Goal: Task Accomplishment & Management: Manage account settings

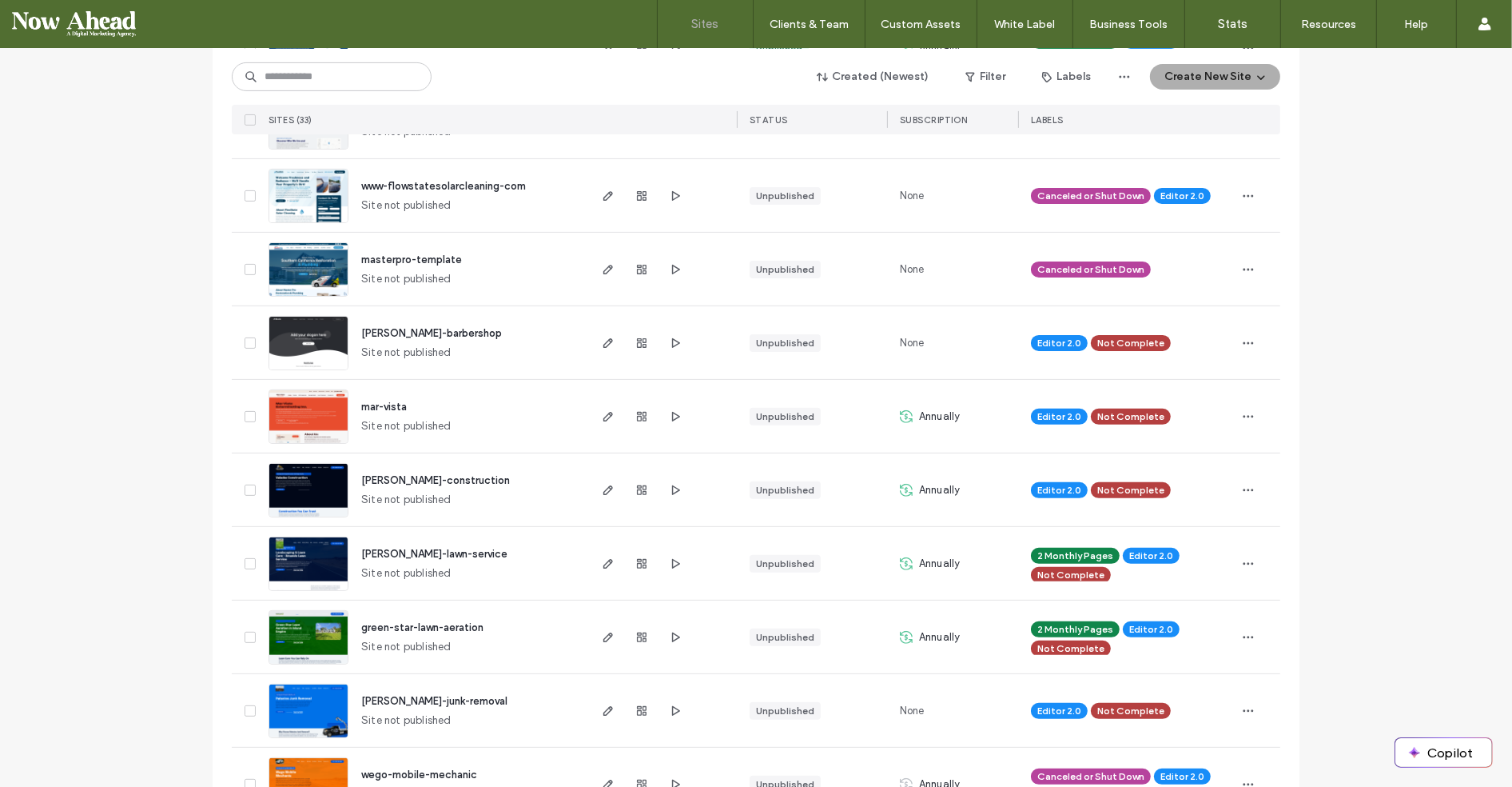
scroll to position [785, 0]
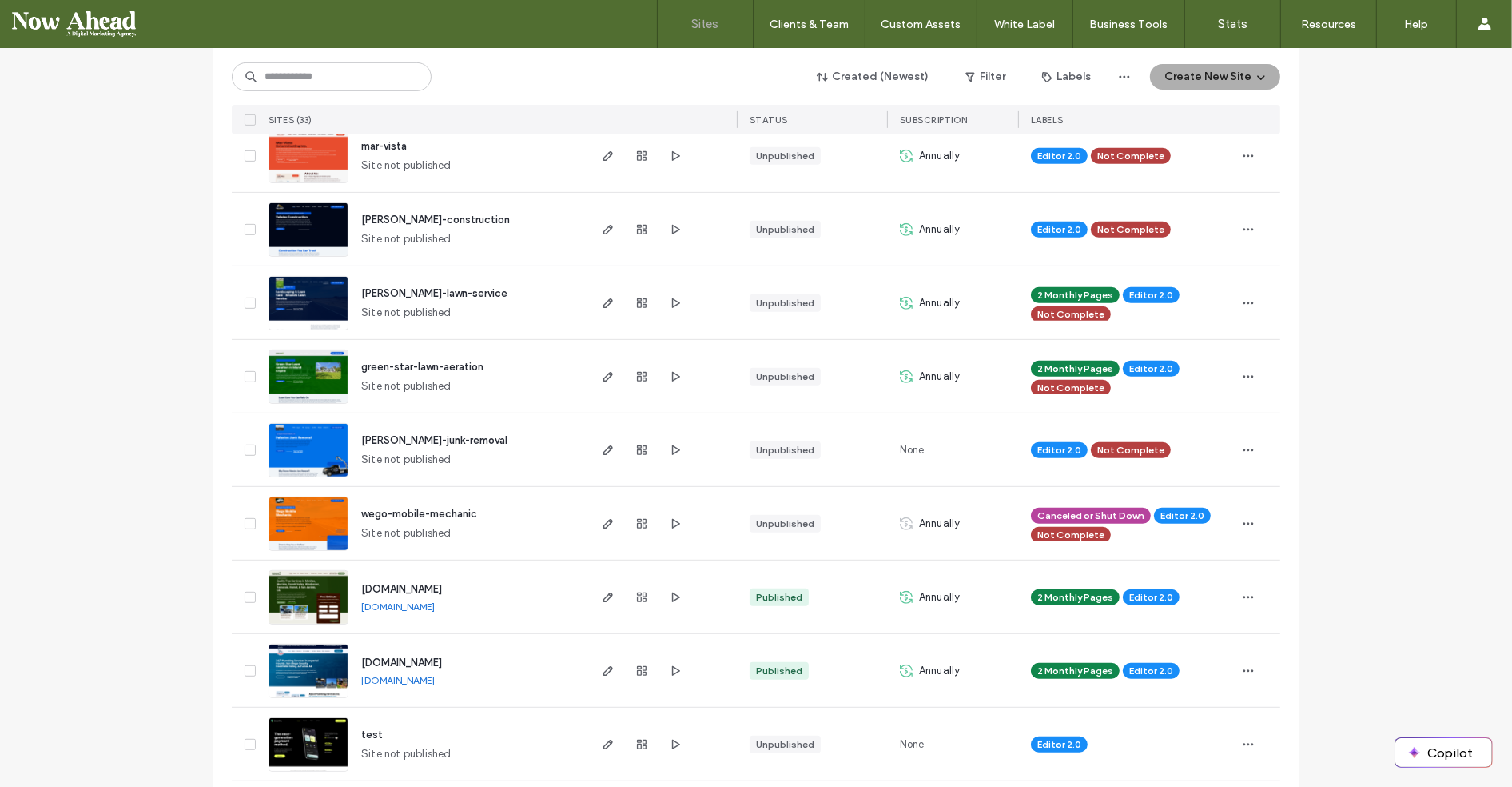
click at [442, 664] on span "[DOMAIN_NAME]" at bounding box center [401, 662] width 80 height 12
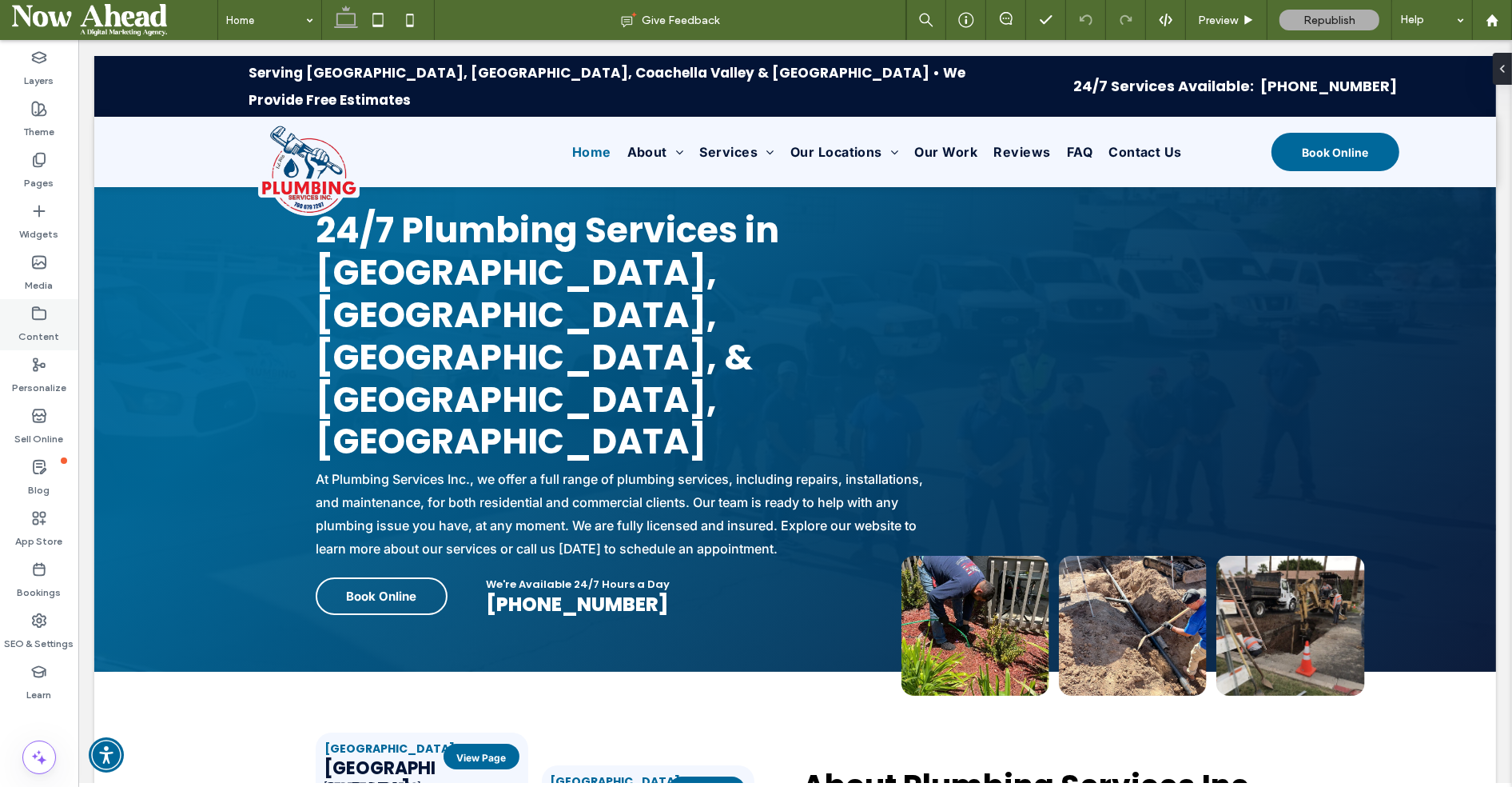
click at [42, 328] on label "Content" at bounding box center [39, 332] width 41 height 22
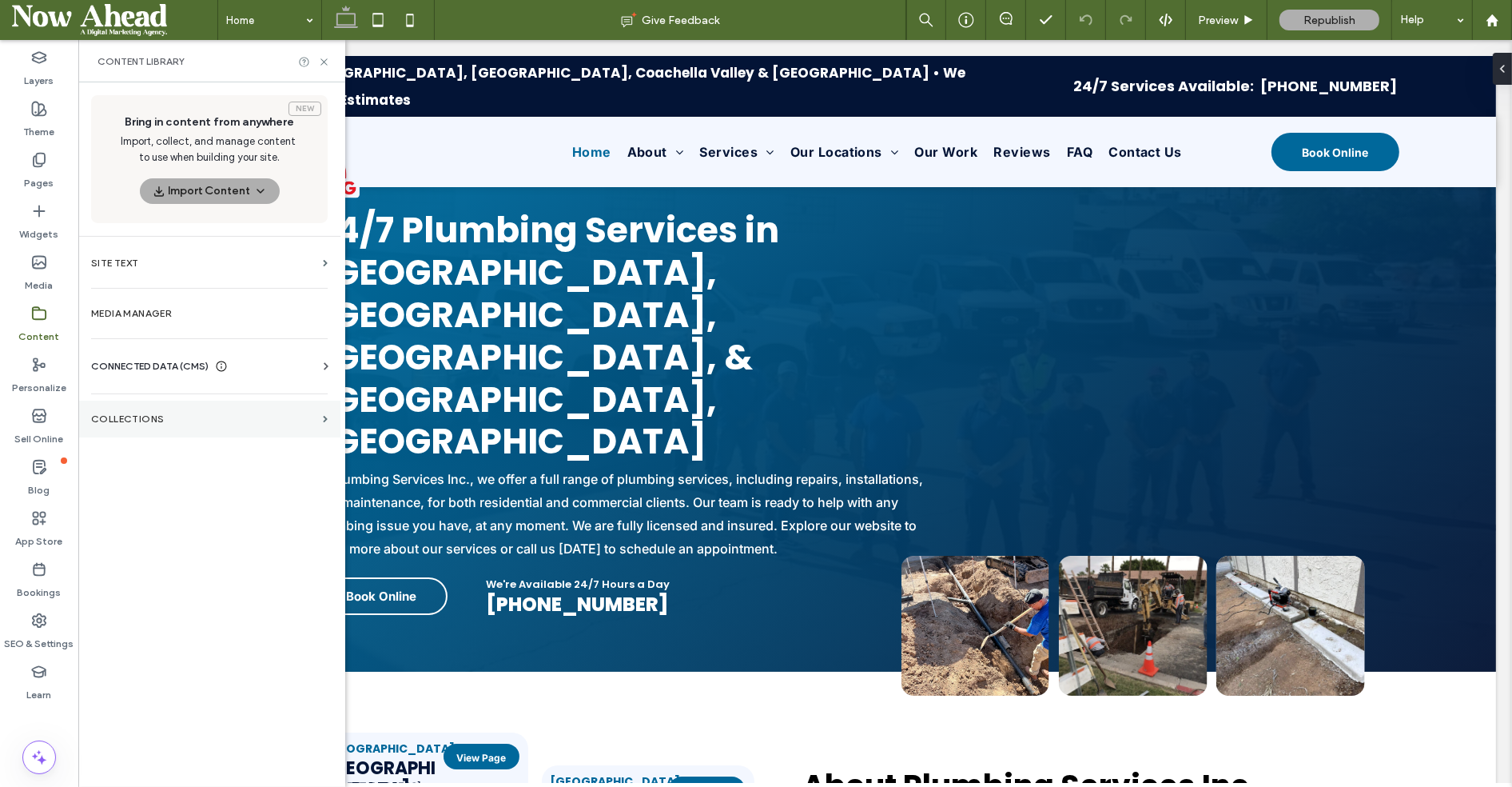
click at [126, 406] on section "Collections" at bounding box center [209, 419] width 263 height 37
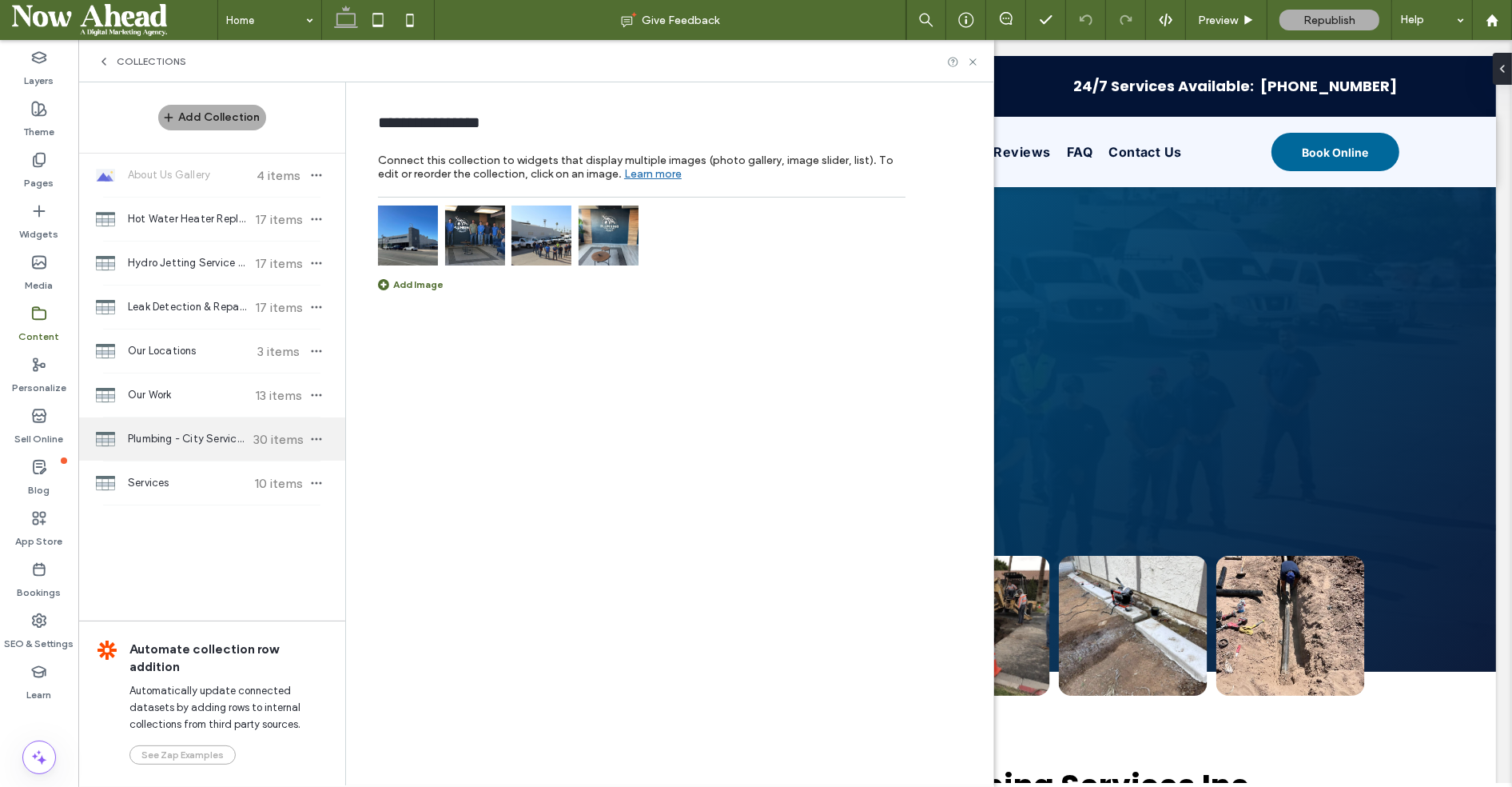
click at [208, 423] on div "Plumbing - City Service Areas Pages 30 items" at bounding box center [211, 439] width 267 height 43
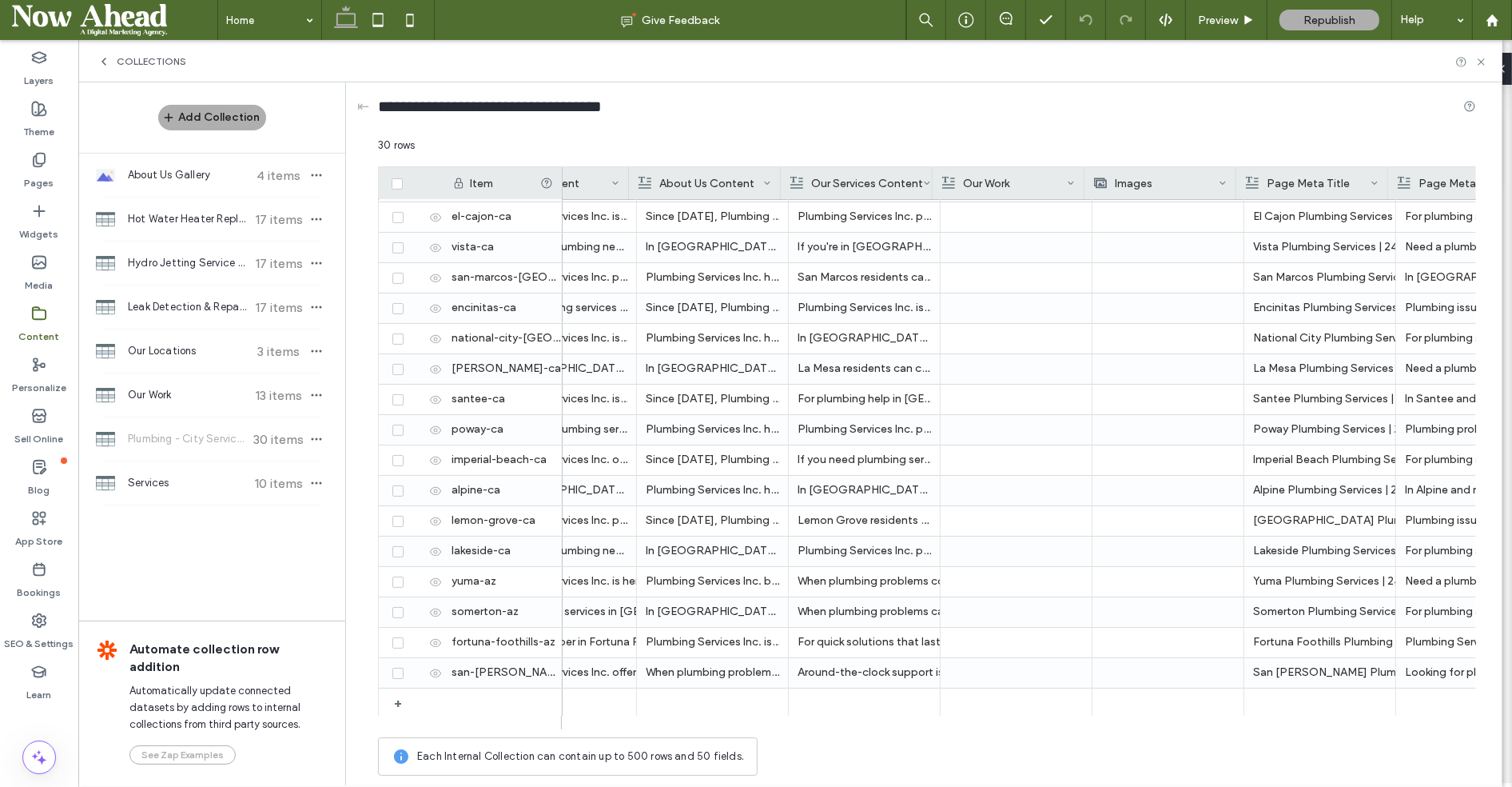
scroll to position [0, 545]
click at [1488, 65] on div "Collections" at bounding box center [790, 62] width 1424 height 43
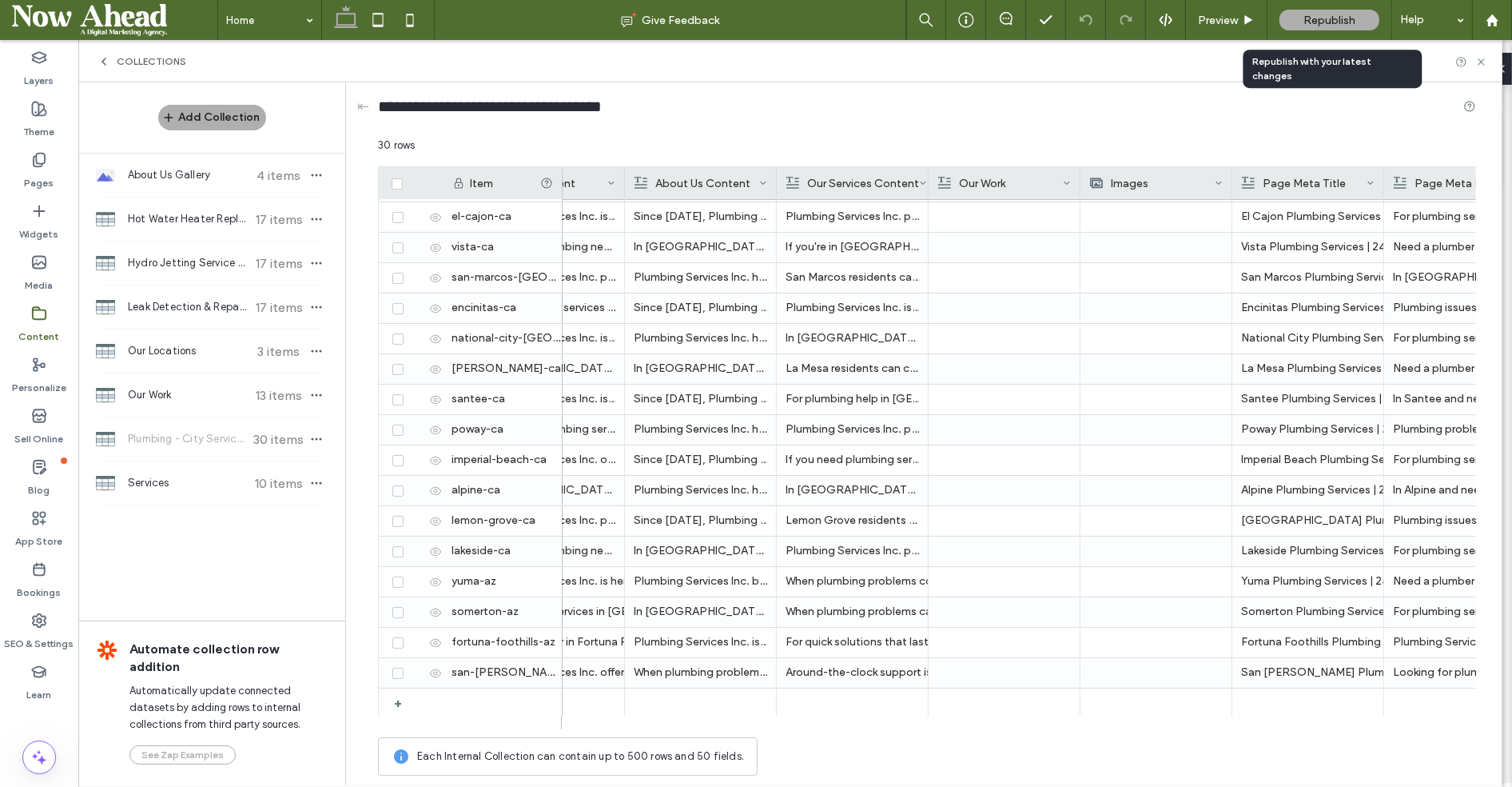
click at [1342, 19] on span "Republish" at bounding box center [1329, 21] width 52 height 14
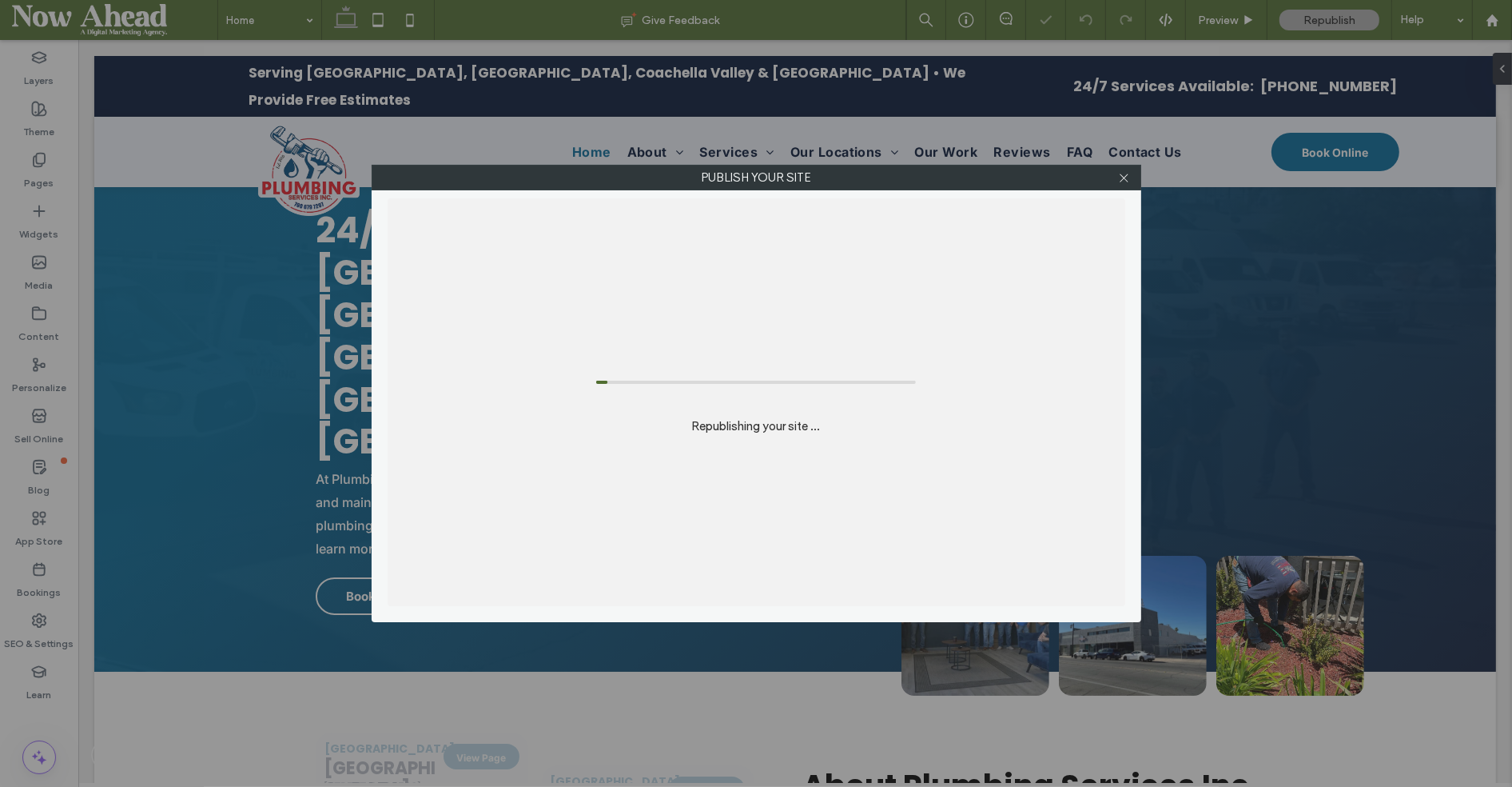
scroll to position [0, 0]
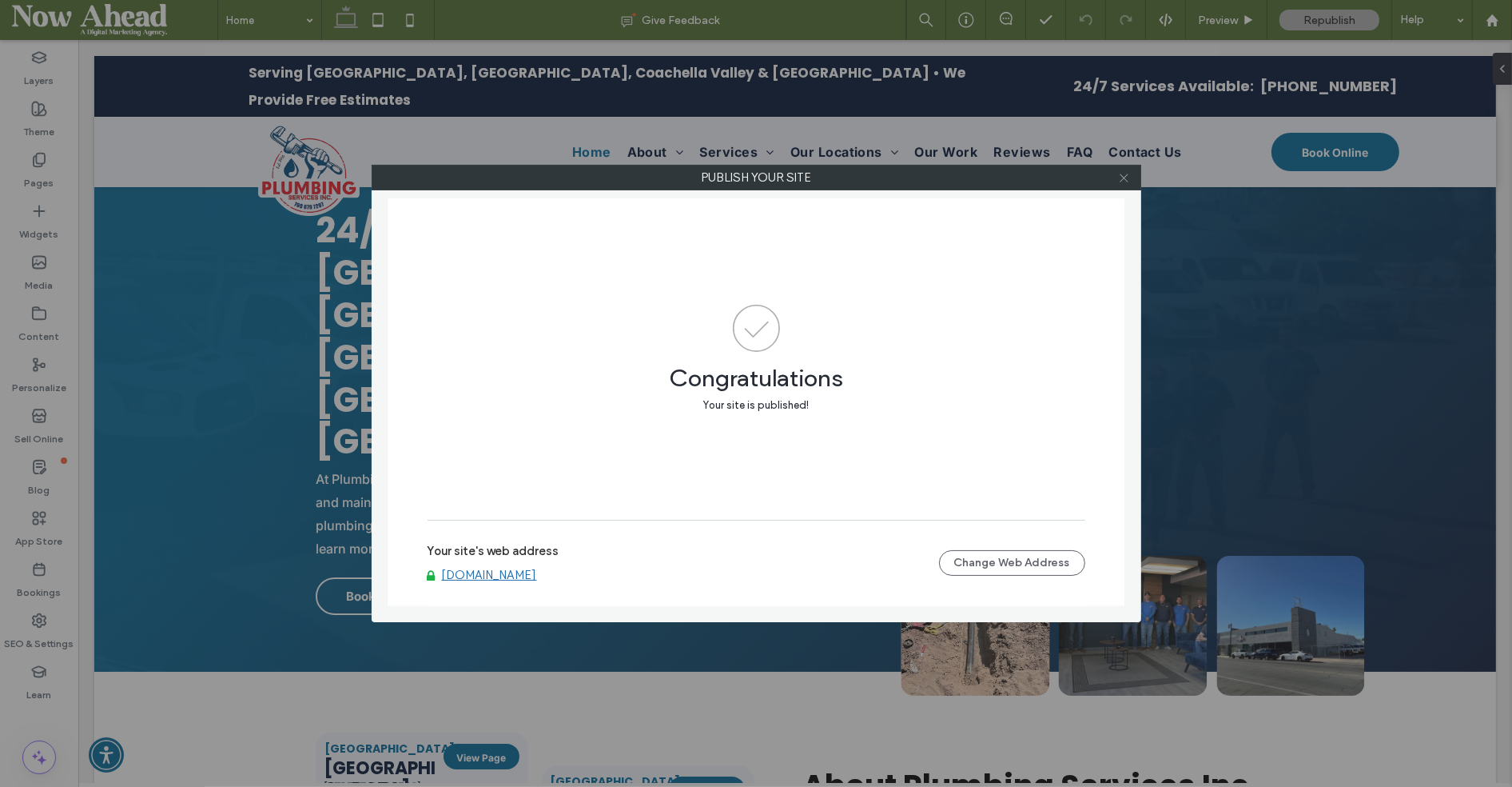
click at [1126, 179] on icon at bounding box center [1124, 177] width 12 height 12
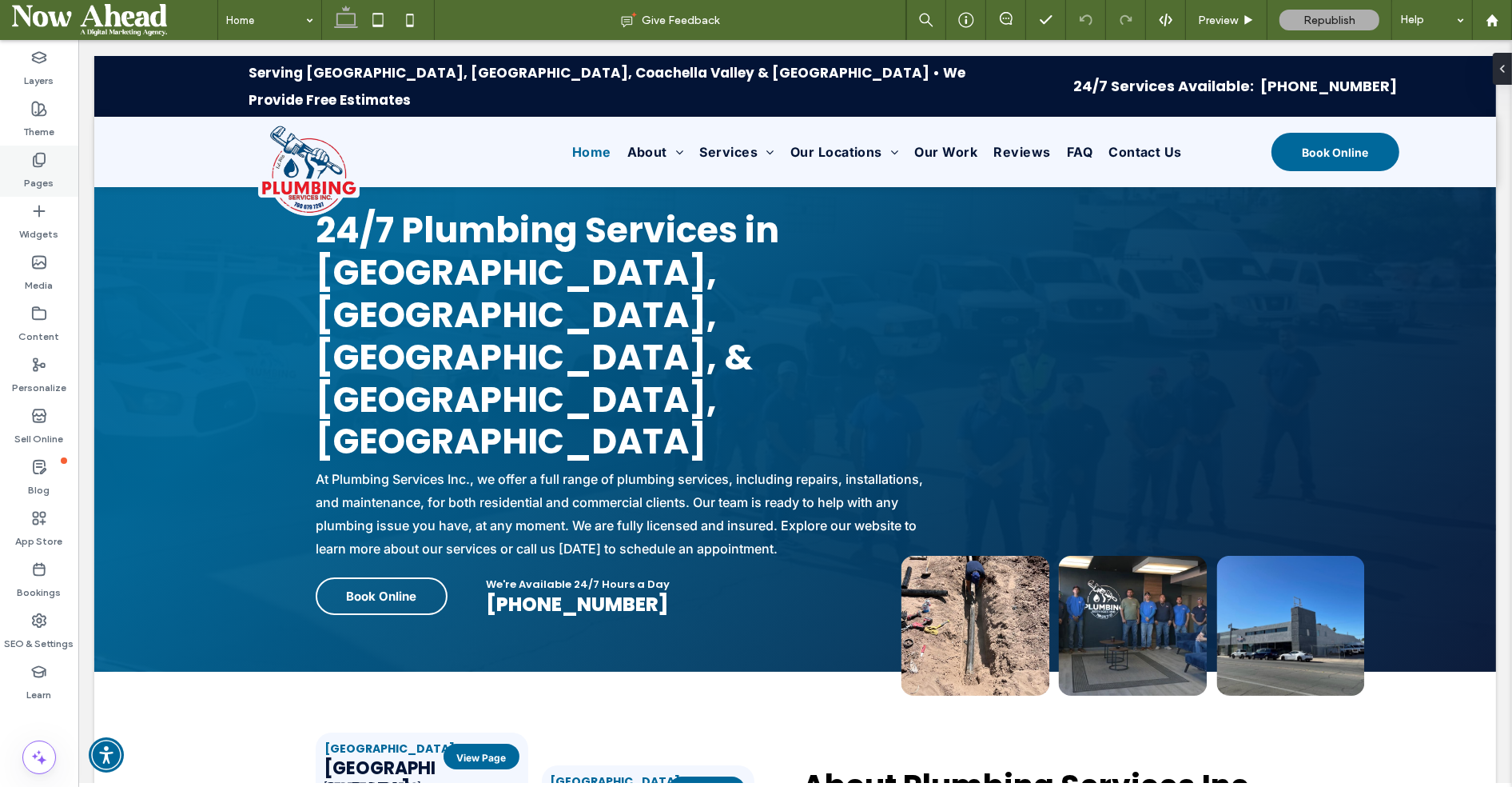
click at [33, 176] on label "Pages" at bounding box center [39, 179] width 30 height 22
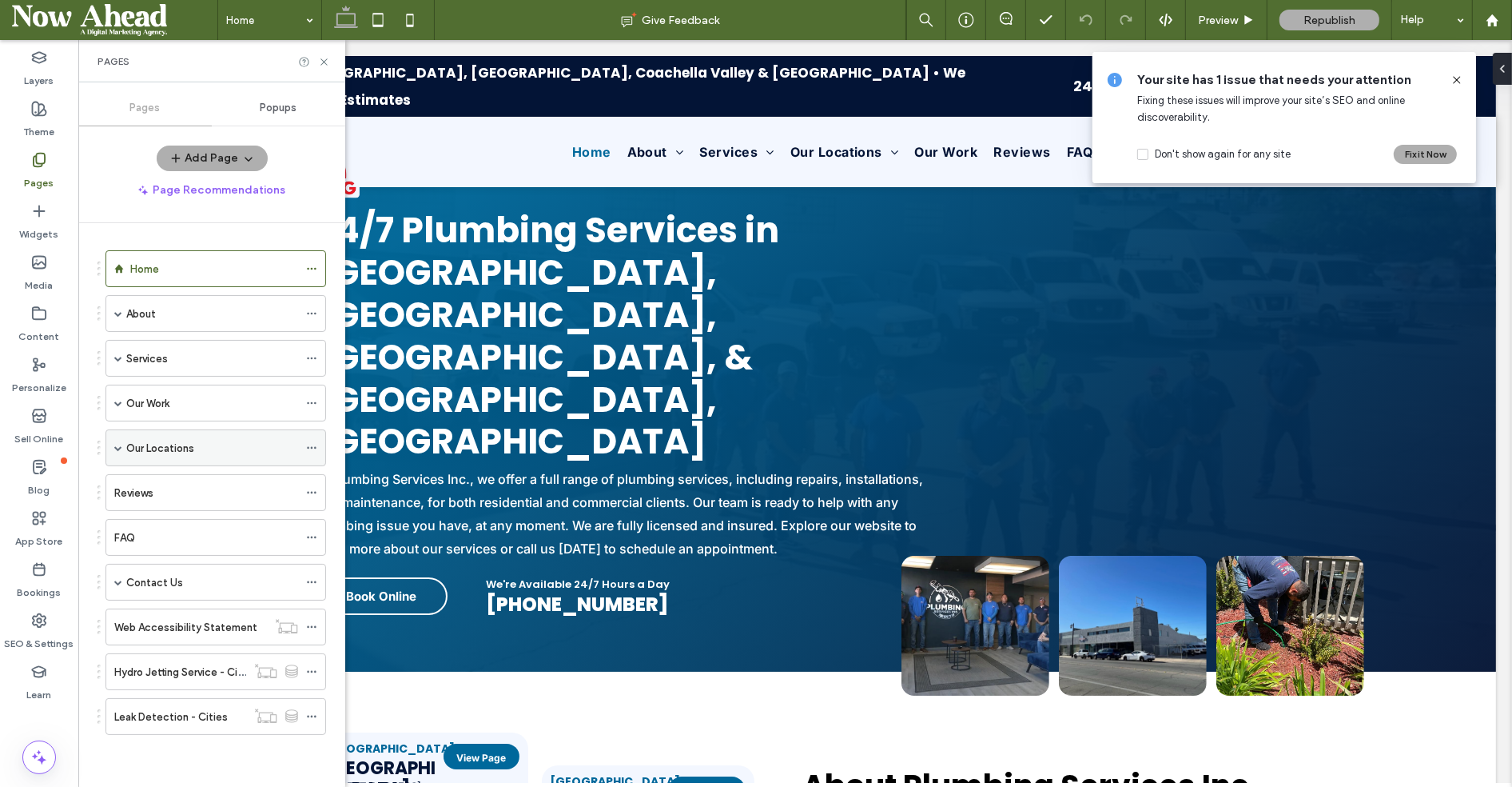
click at [119, 444] on span at bounding box center [118, 448] width 8 height 8
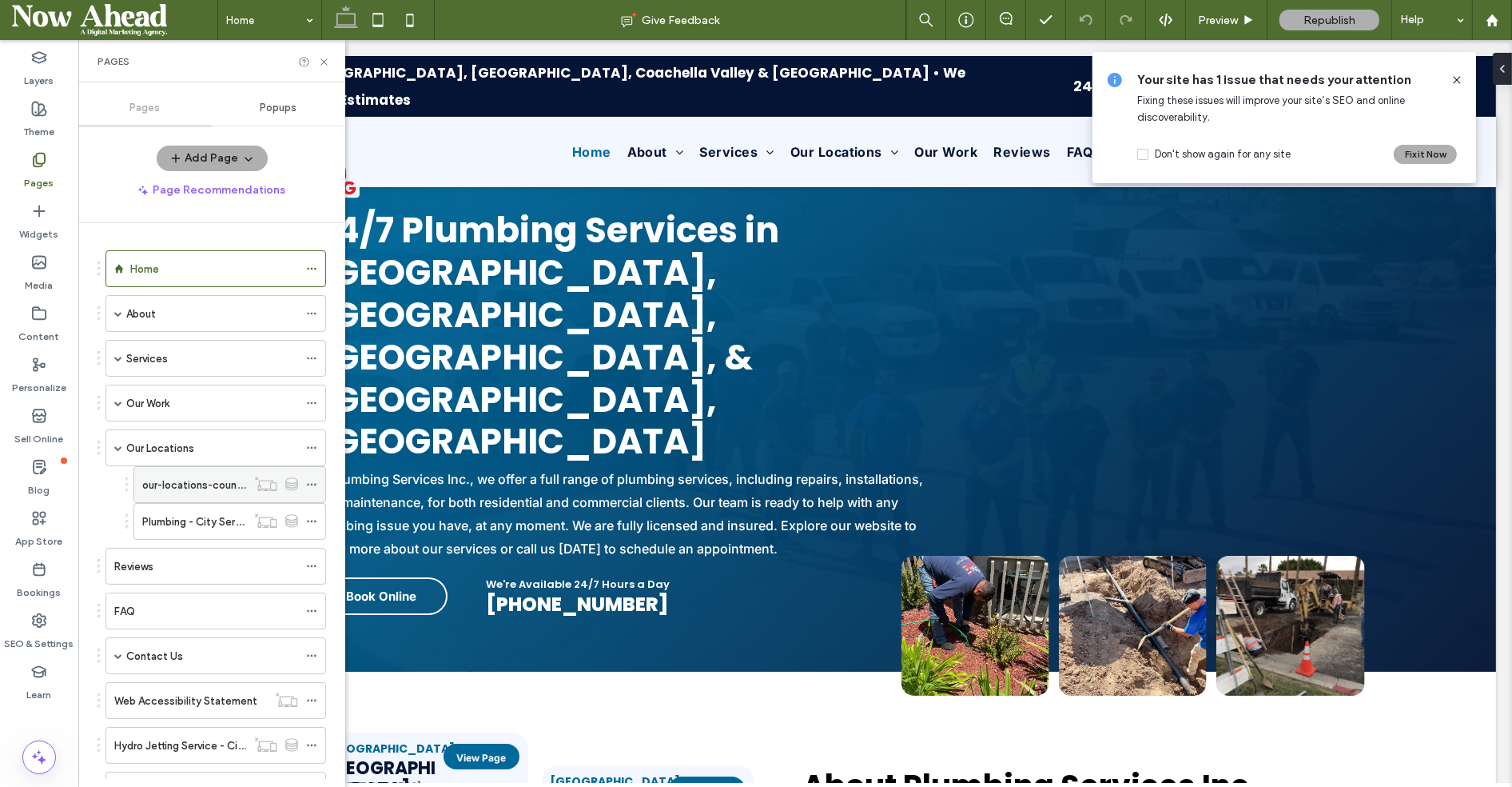
click at [313, 479] on icon at bounding box center [312, 485] width 11 height 11
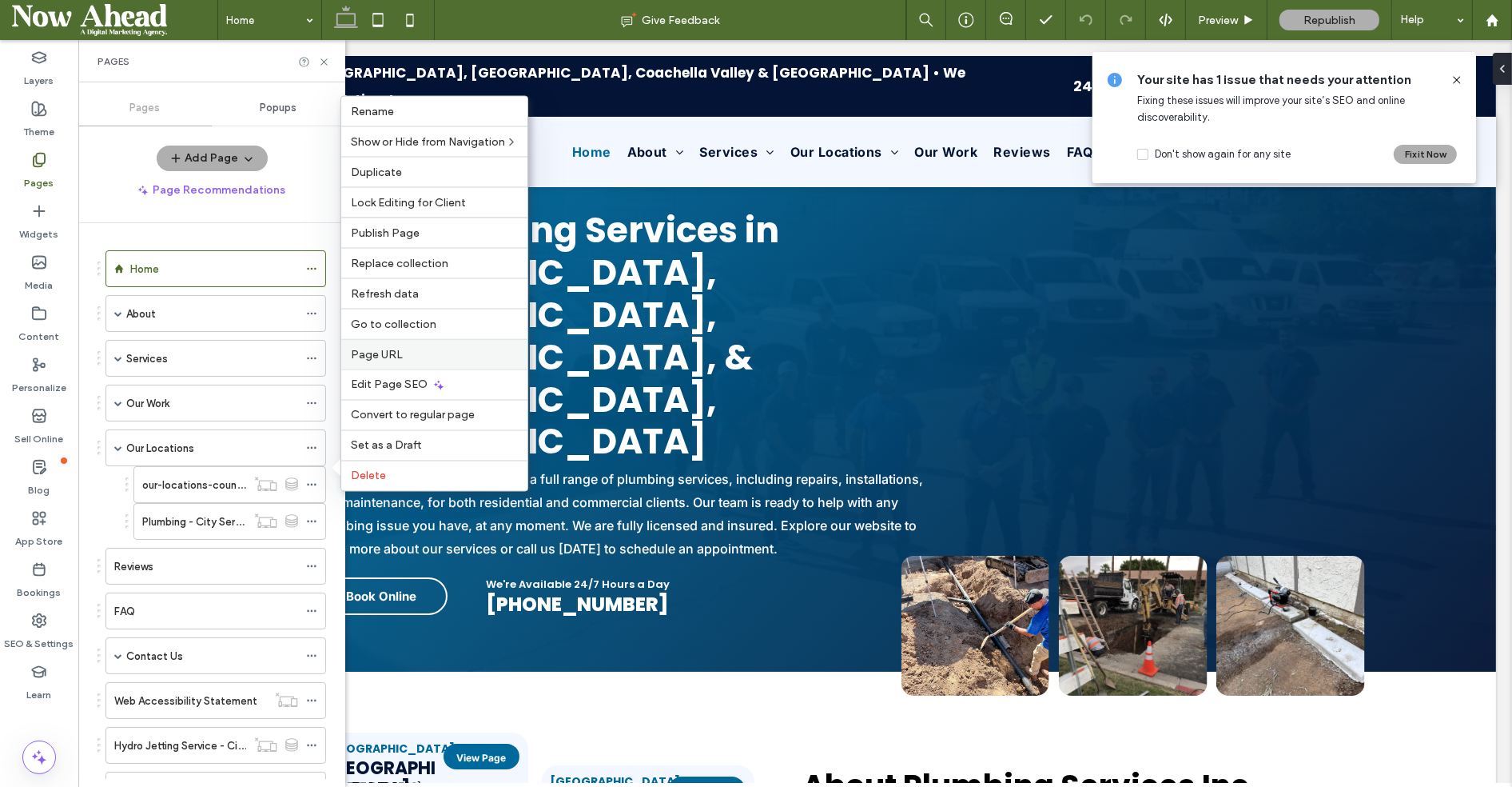
click at [384, 357] on span "Page URL" at bounding box center [377, 355] width 52 height 14
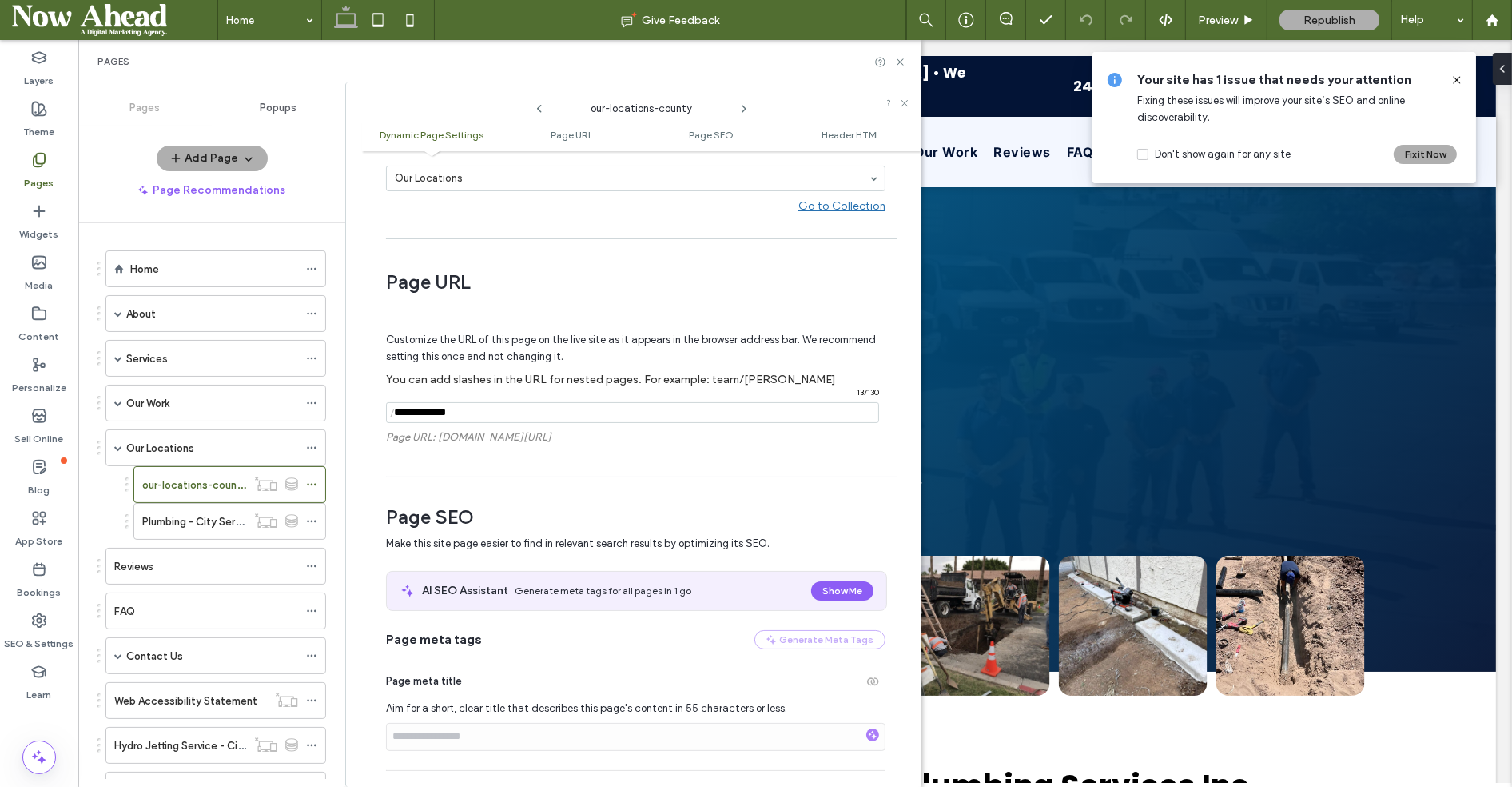
scroll to position [323, 0]
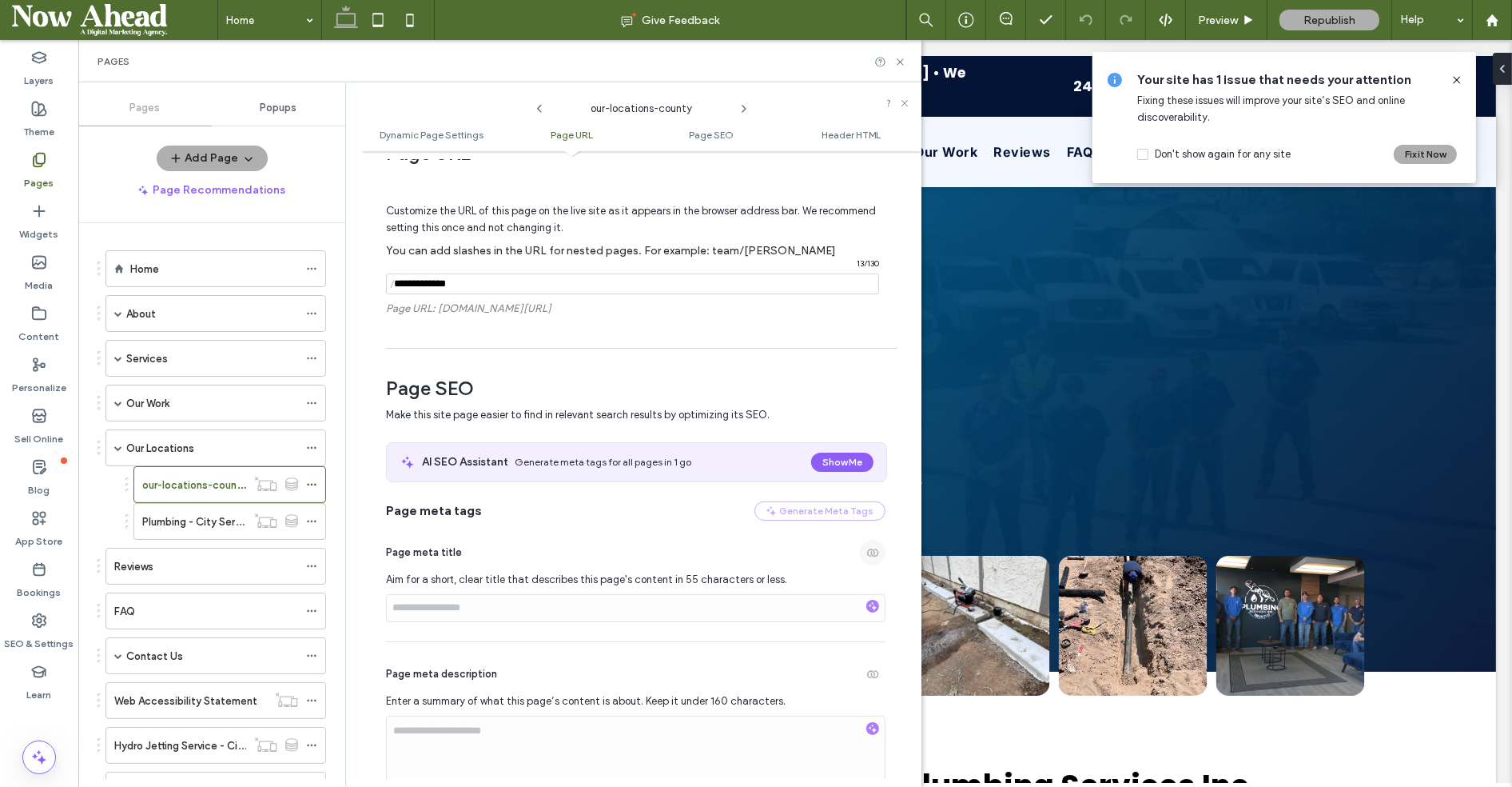
click at [862, 542] on span "button" at bounding box center [872, 552] width 25 height 25
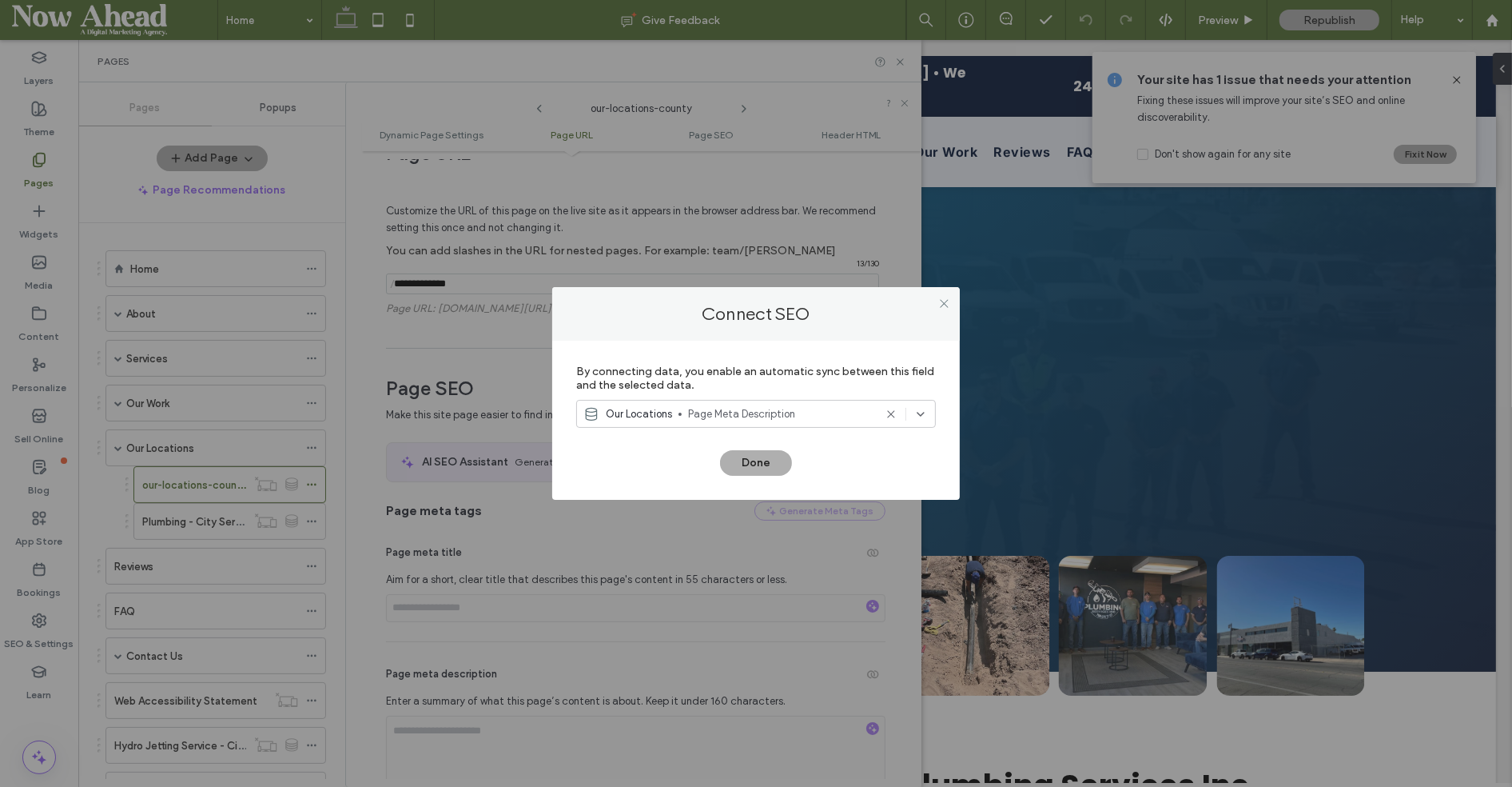
click at [798, 411] on span "Page Meta Description" at bounding box center [781, 414] width 185 height 16
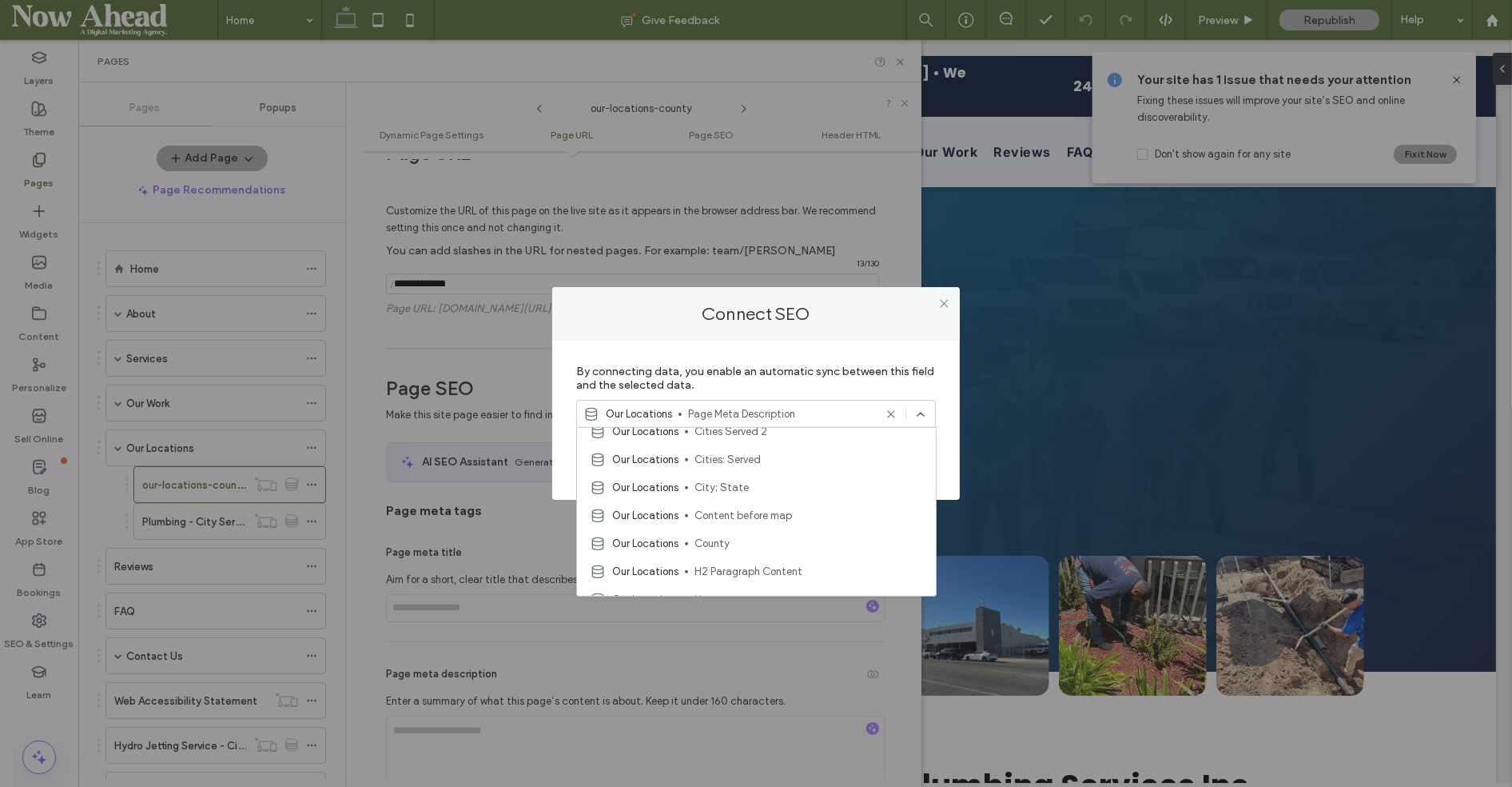
scroll to position [532, 0]
click at [776, 578] on span "Page Meta Title" at bounding box center [809, 581] width 229 height 16
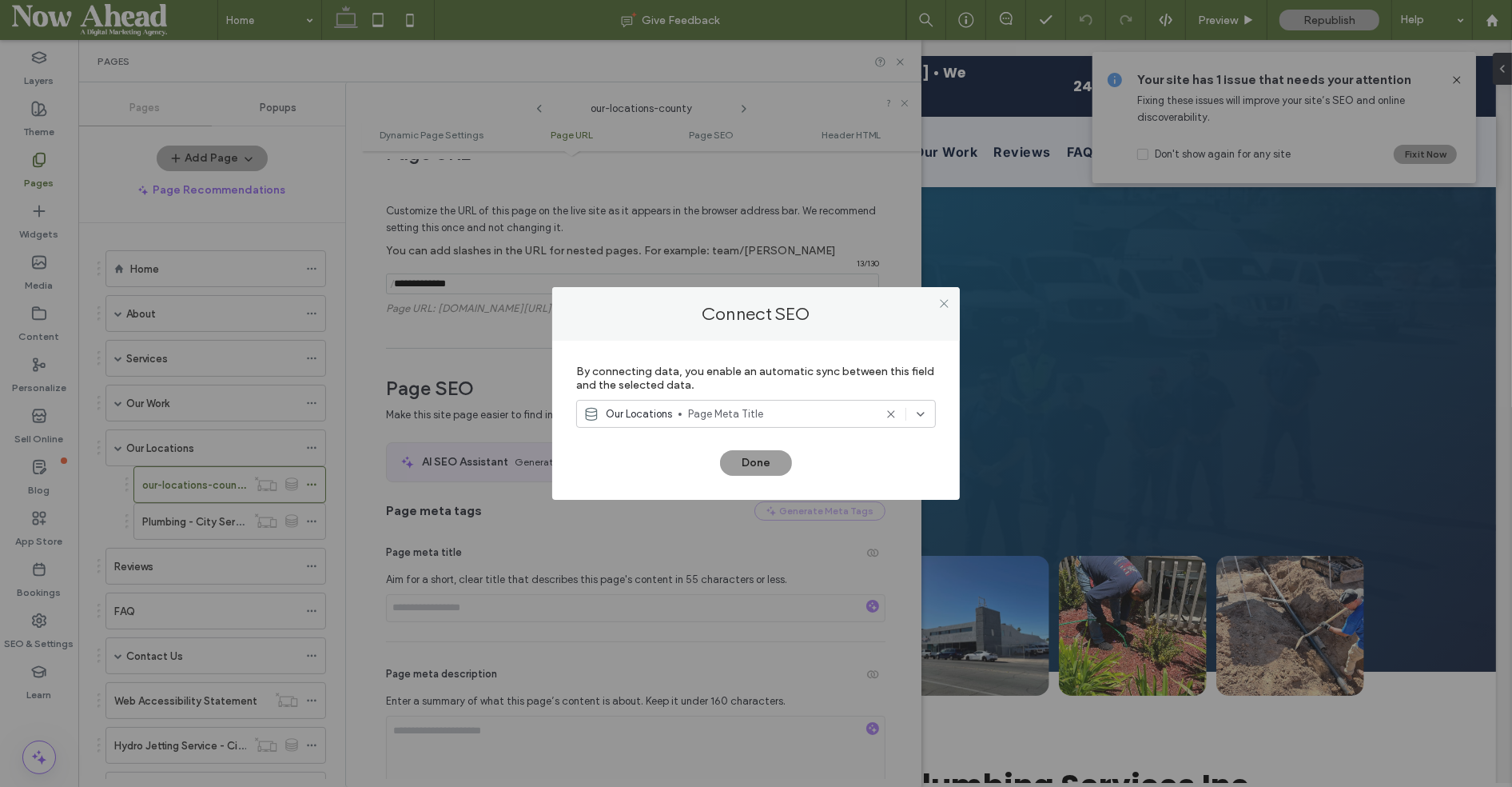
click at [787, 461] on button "Done" at bounding box center [756, 463] width 72 height 25
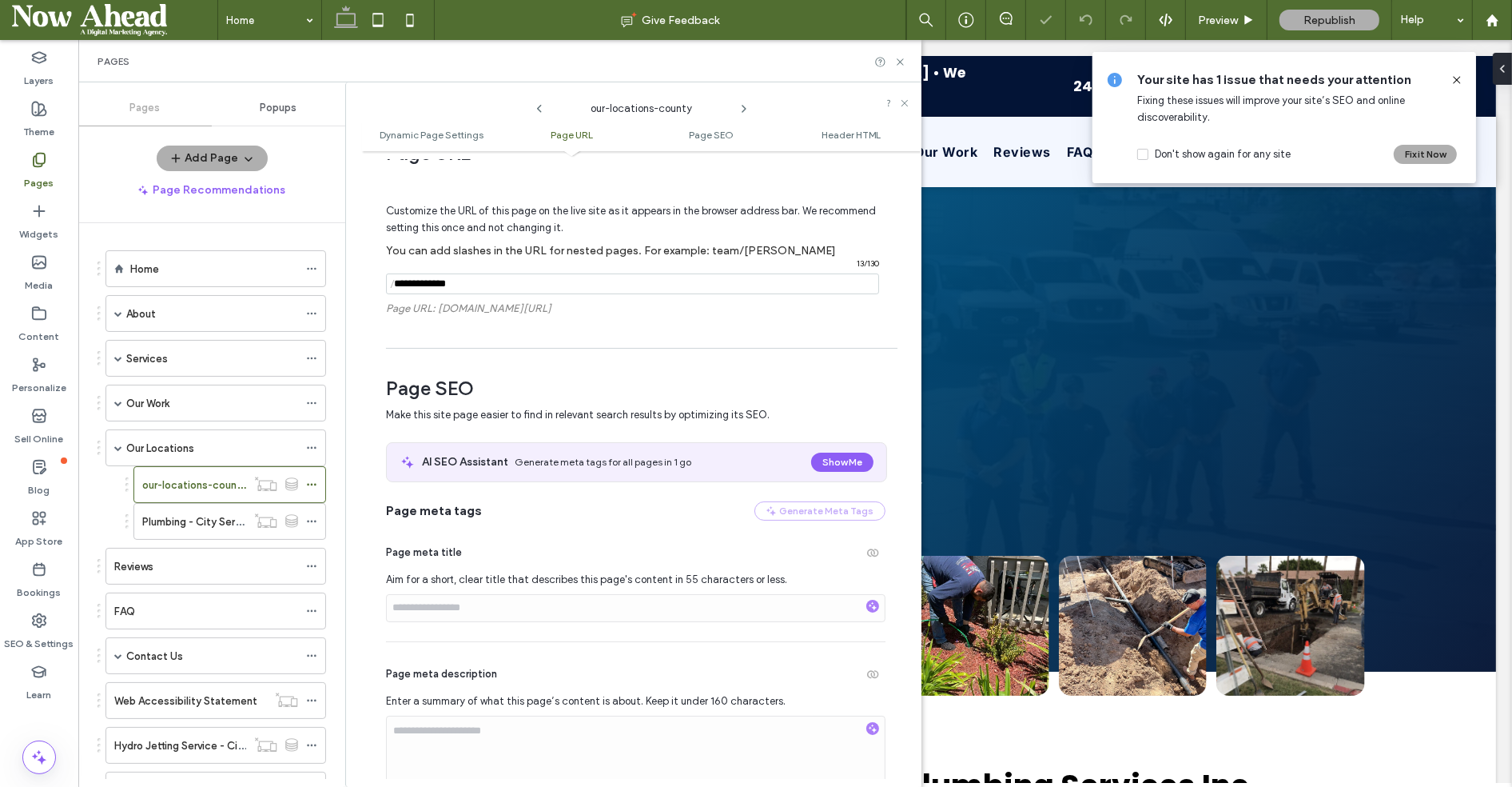
scroll to position [358, 0]
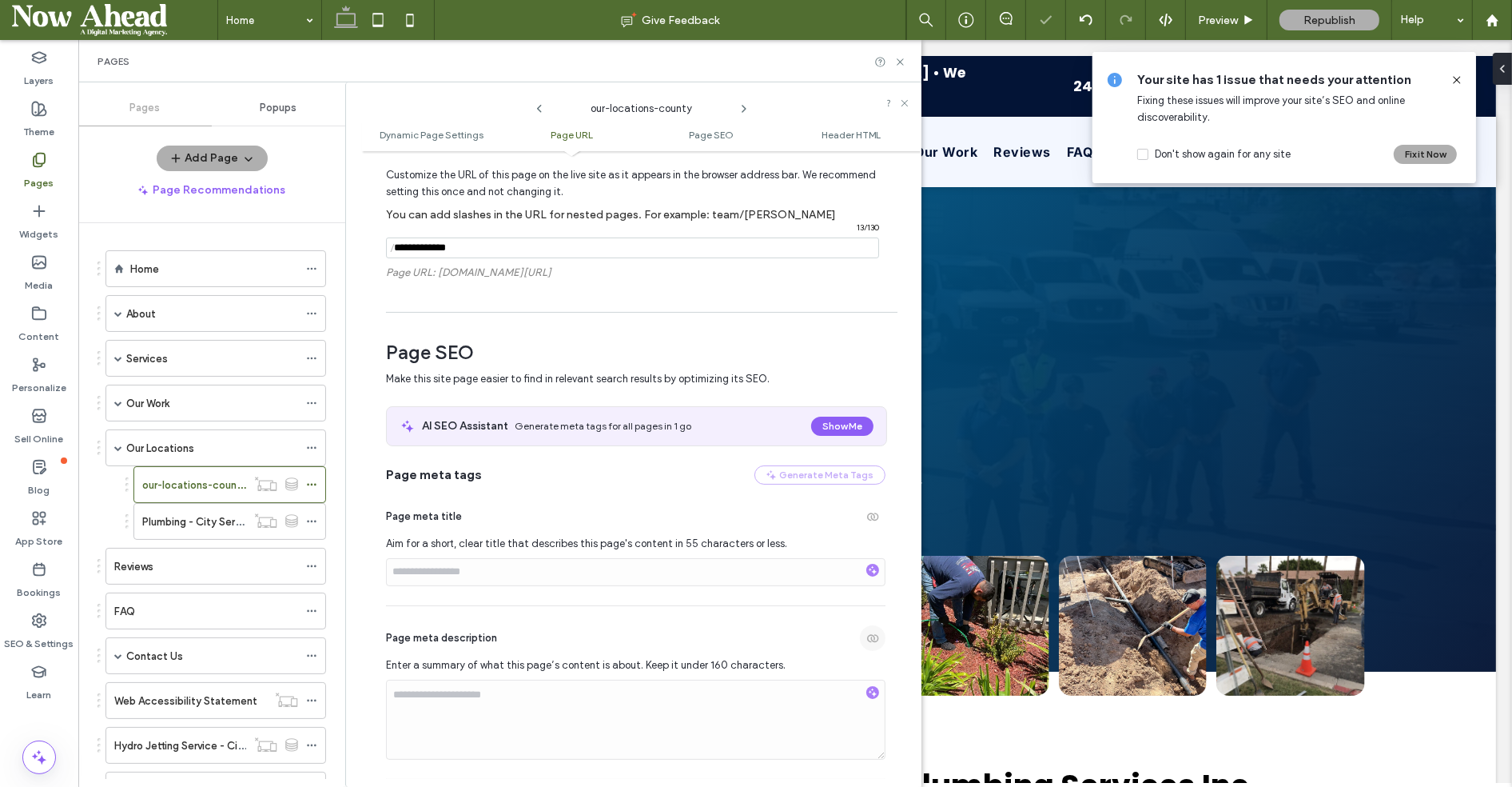
click at [866, 628] on span "button" at bounding box center [872, 638] width 25 height 25
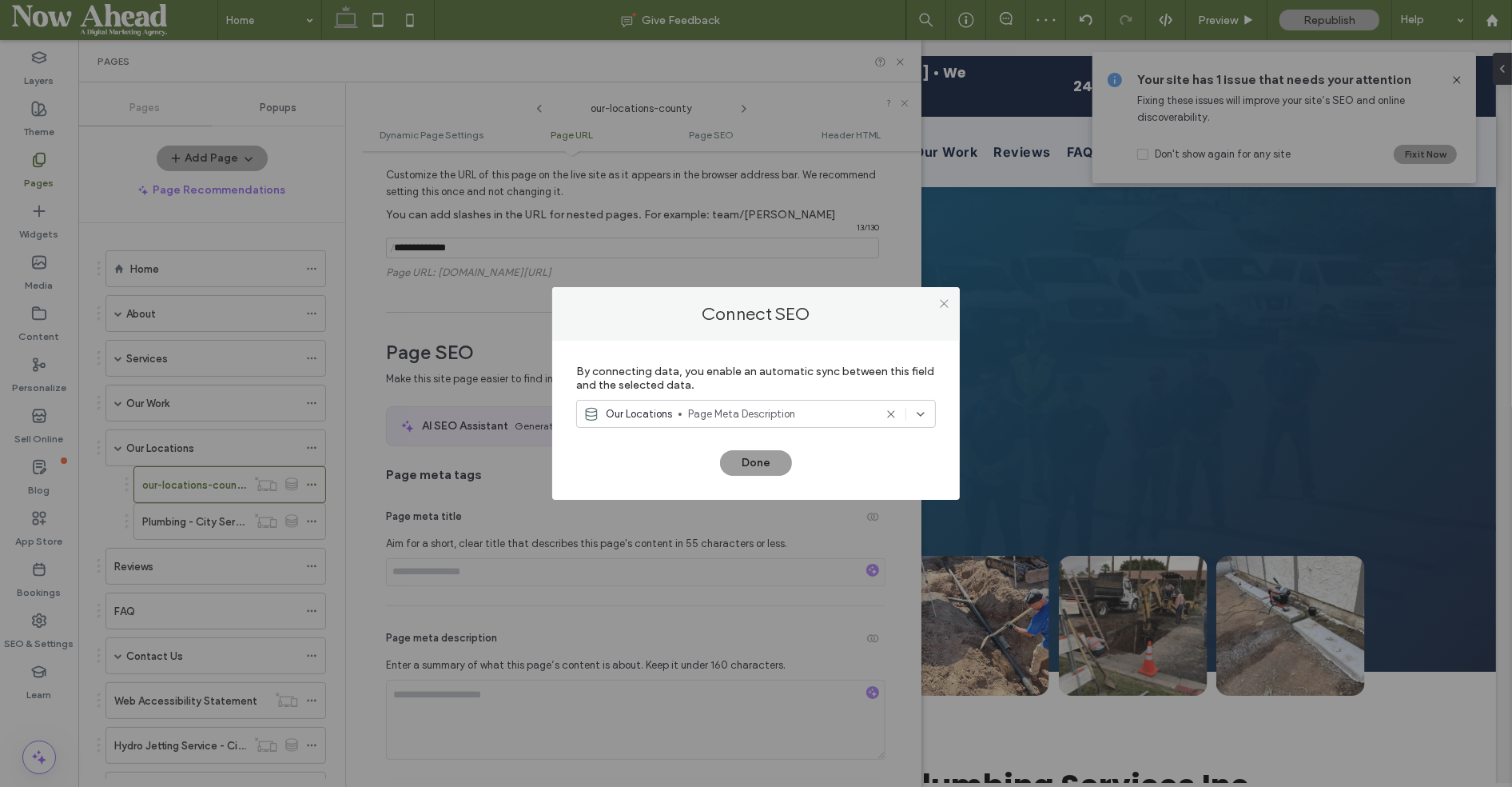
click at [762, 455] on button "Done" at bounding box center [756, 463] width 72 height 25
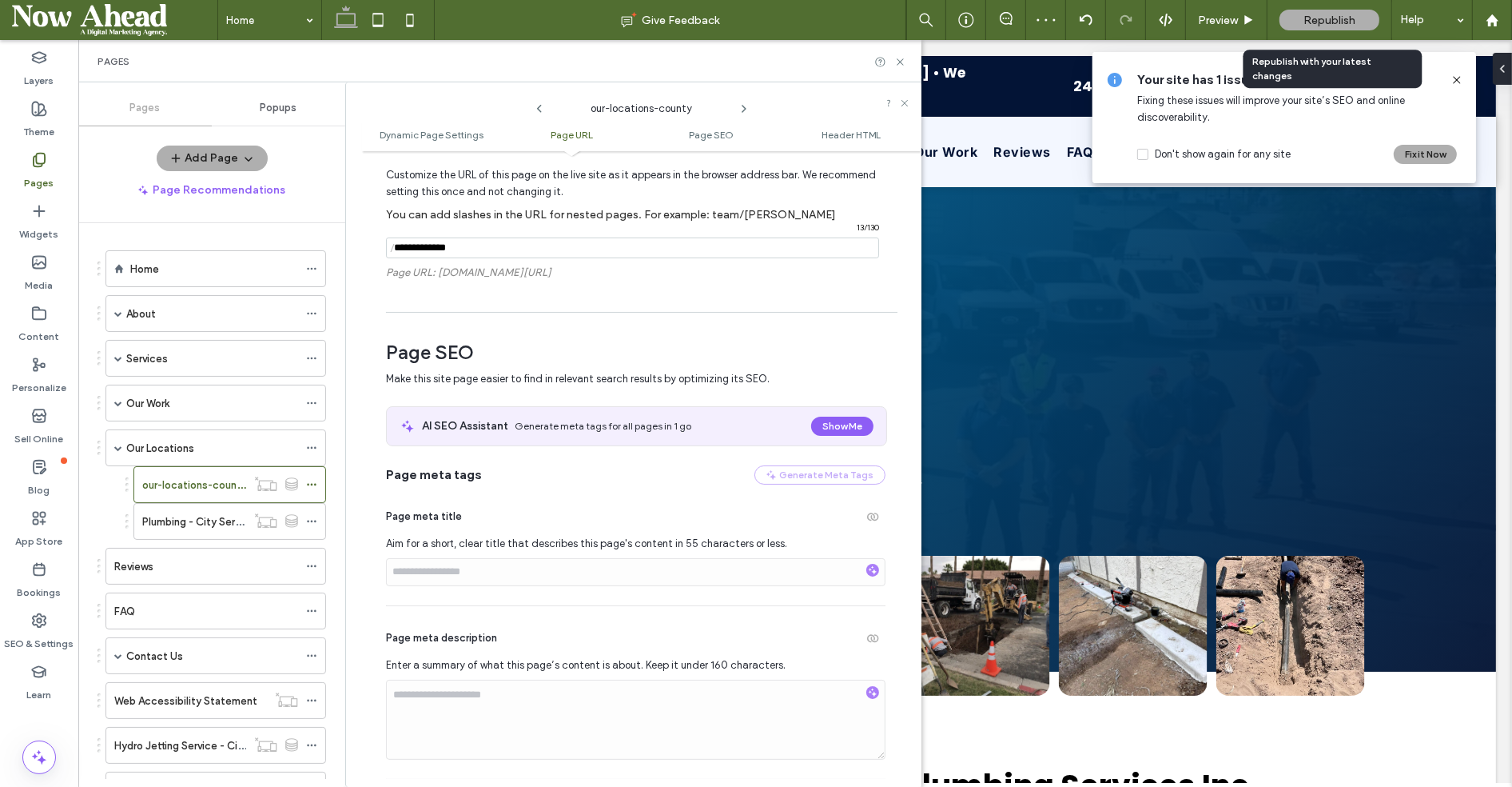
click at [1313, 16] on span "Republish" at bounding box center [1329, 21] width 52 height 14
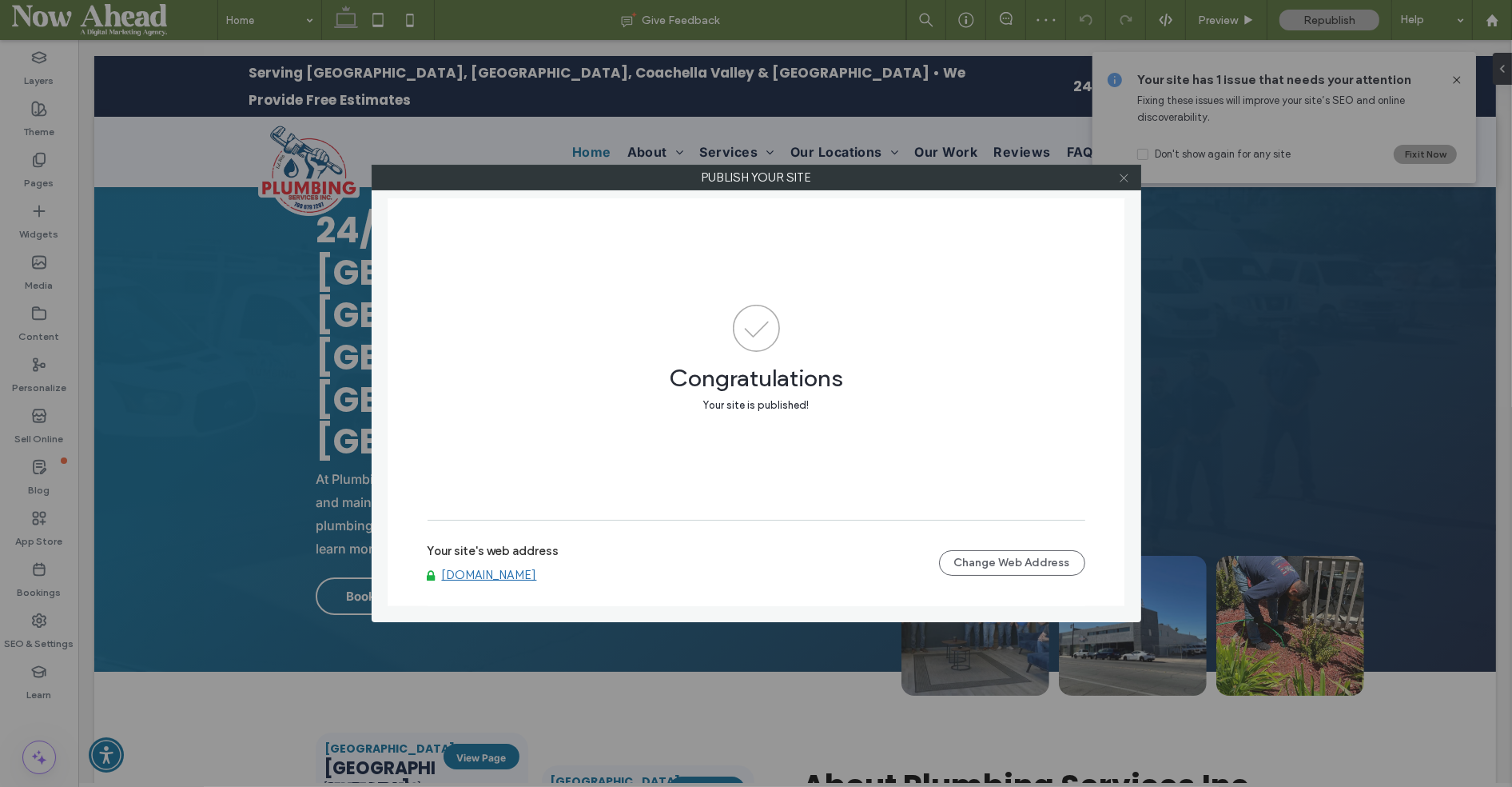
click at [1131, 176] on div at bounding box center [1124, 177] width 24 height 24
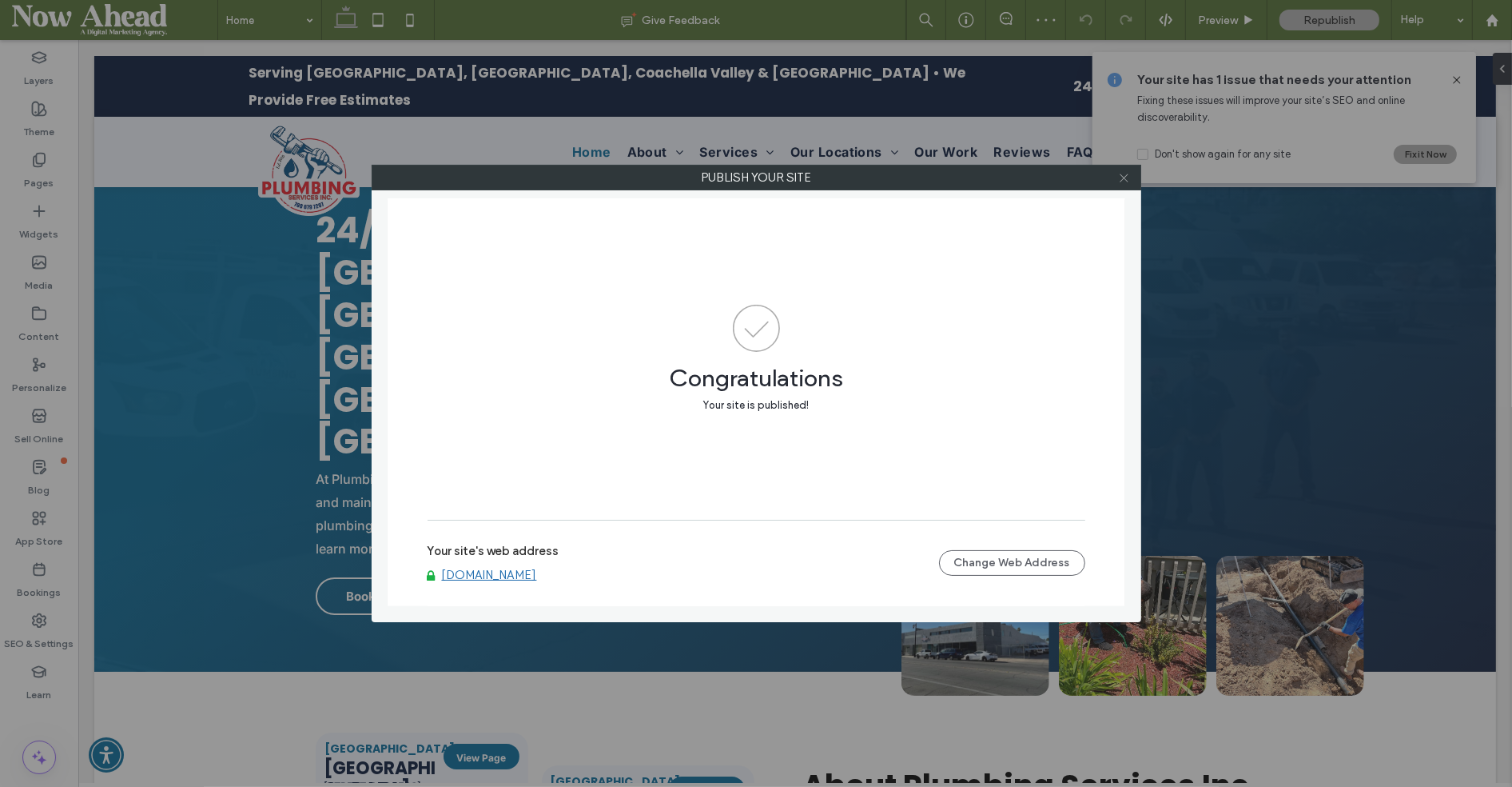
click at [1121, 174] on icon at bounding box center [1124, 177] width 12 height 12
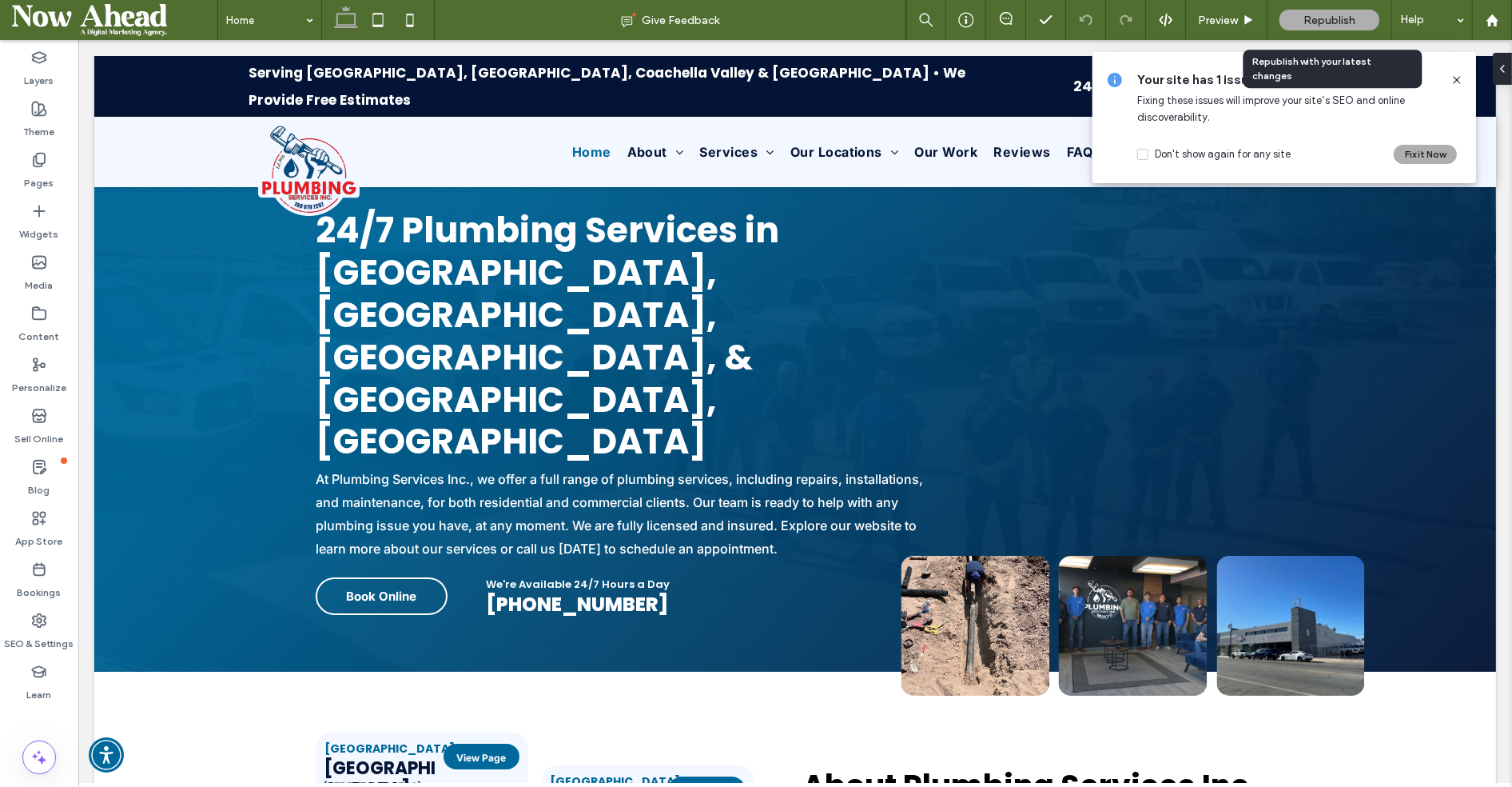
click at [1288, 16] on div "Republish" at bounding box center [1330, 20] width 100 height 21
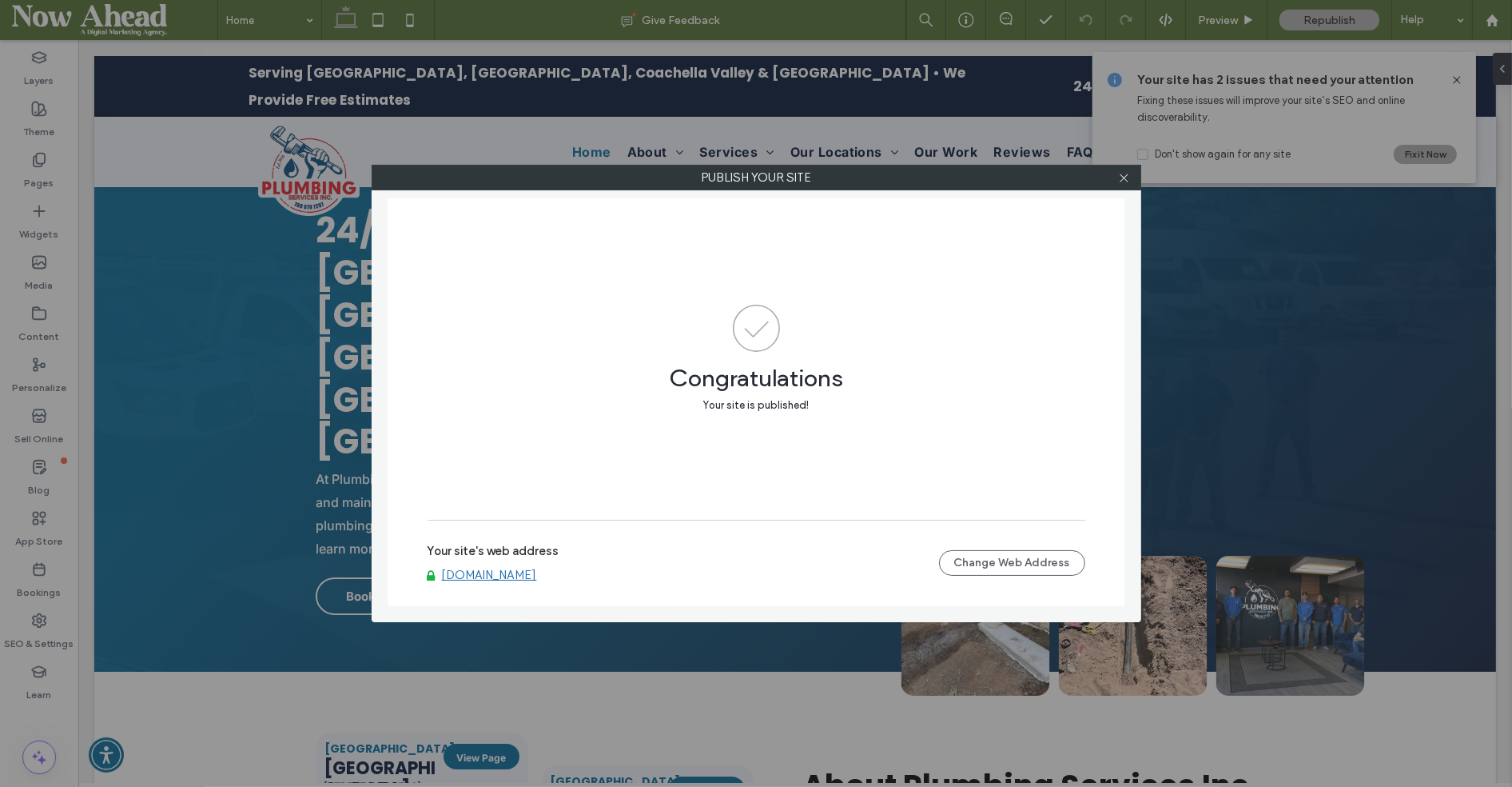
click at [1131, 176] on div at bounding box center [1124, 177] width 24 height 24
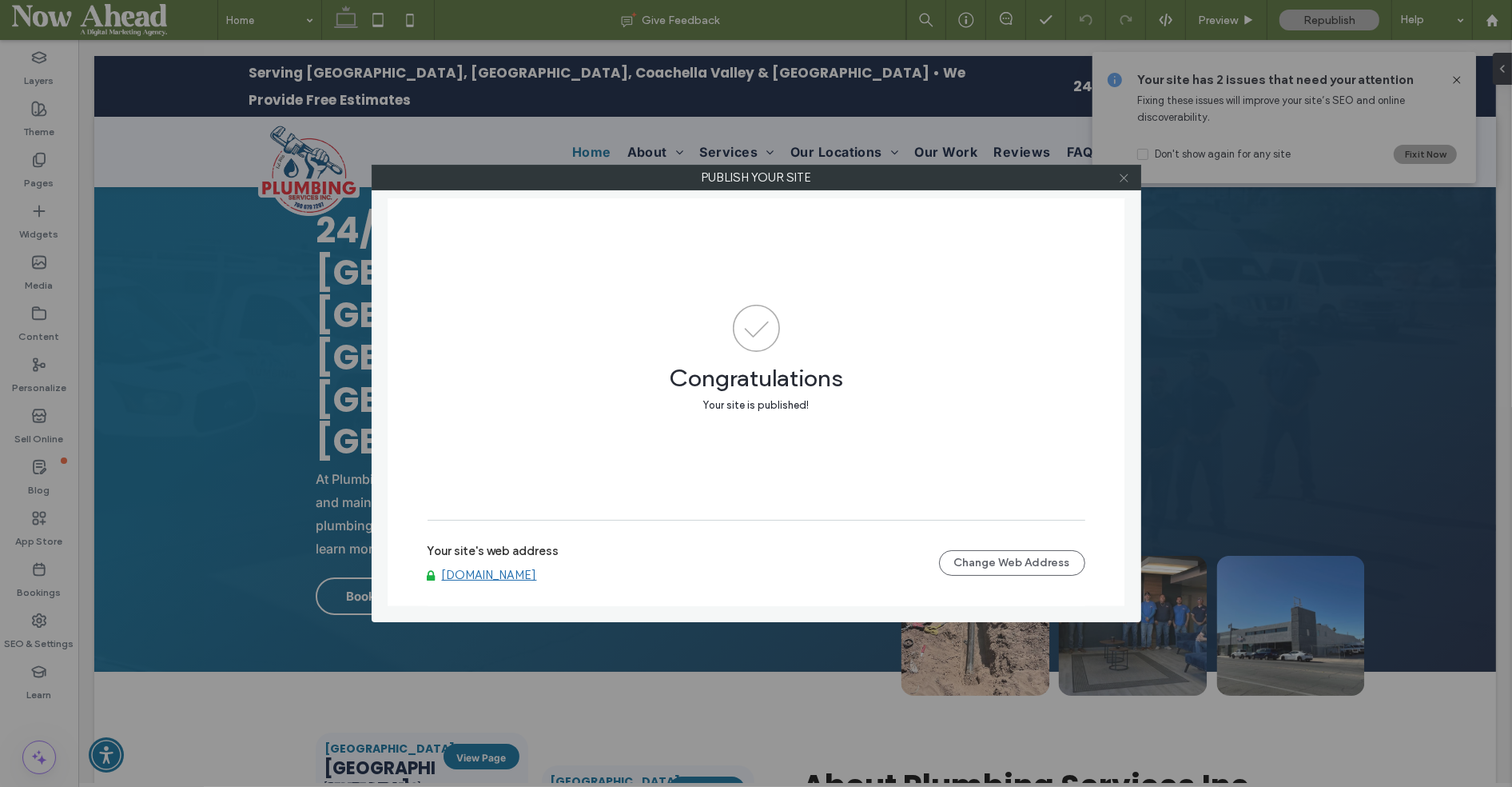
click at [1122, 178] on use at bounding box center [1124, 177] width 8 height 8
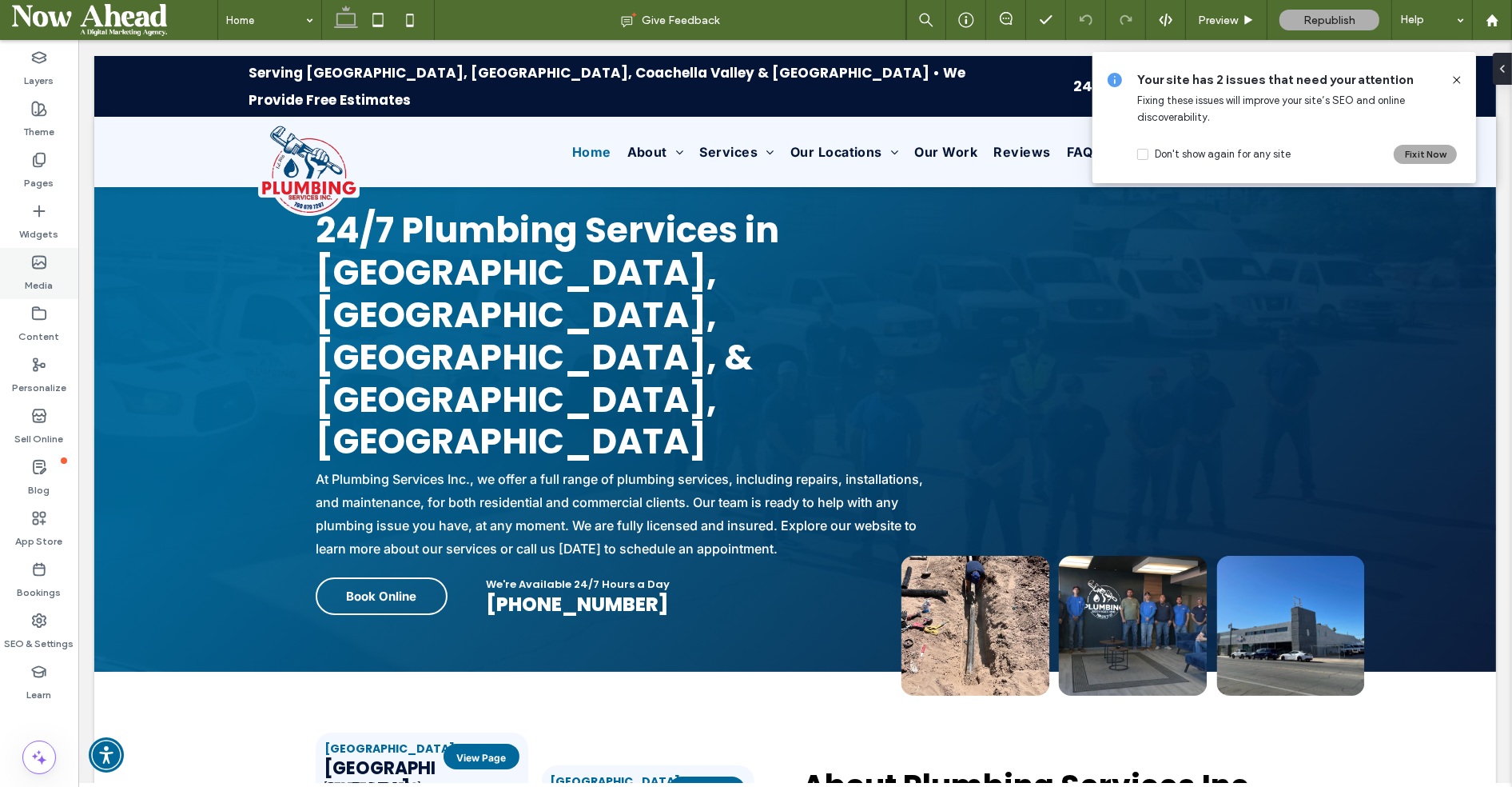
click at [42, 281] on label "Media" at bounding box center [39, 281] width 28 height 22
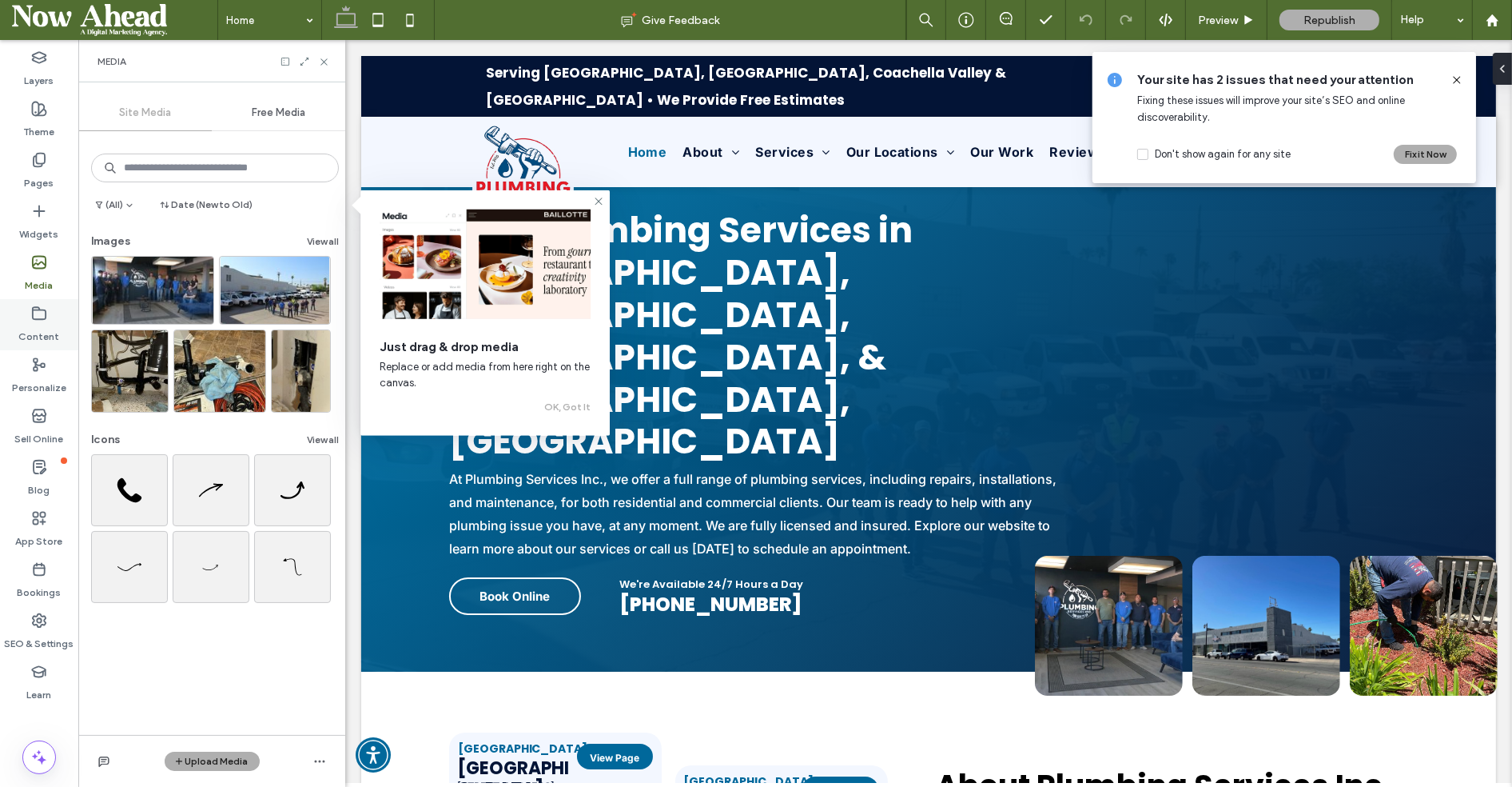
click at [45, 334] on label "Content" at bounding box center [39, 332] width 41 height 22
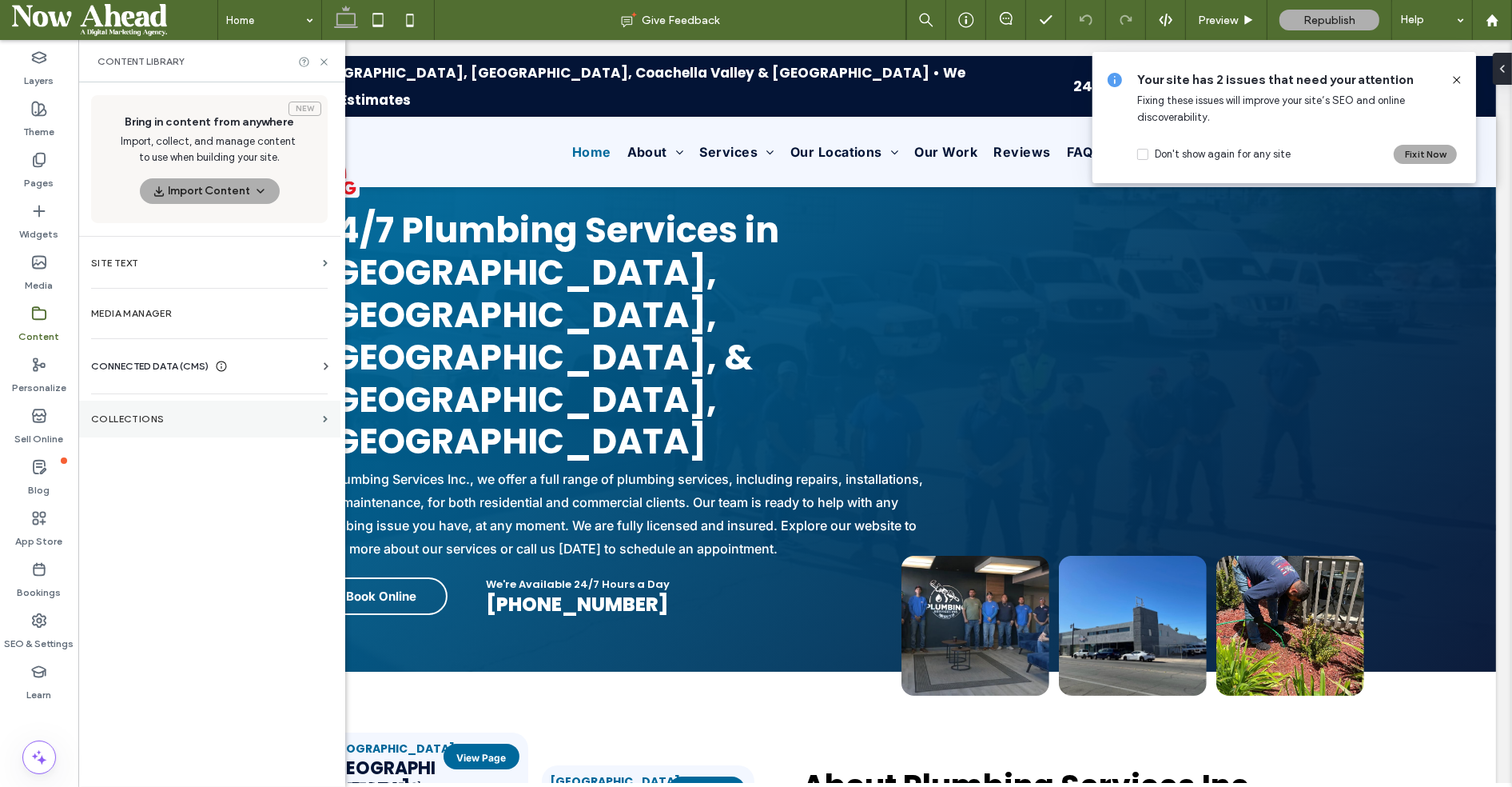
click at [244, 401] on section "Collections" at bounding box center [209, 419] width 263 height 37
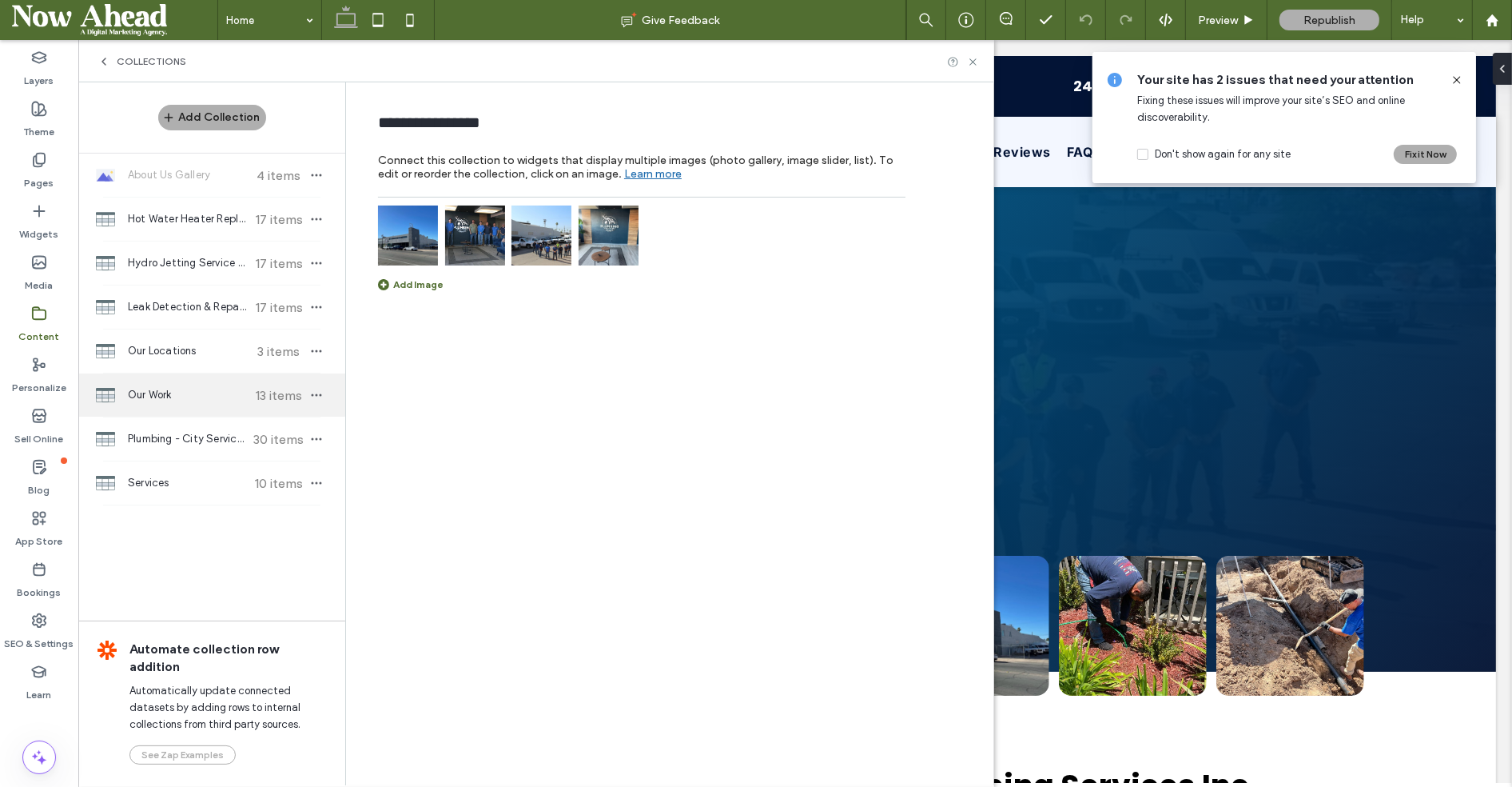
click at [160, 405] on div "Our Work 13 items" at bounding box center [211, 395] width 267 height 43
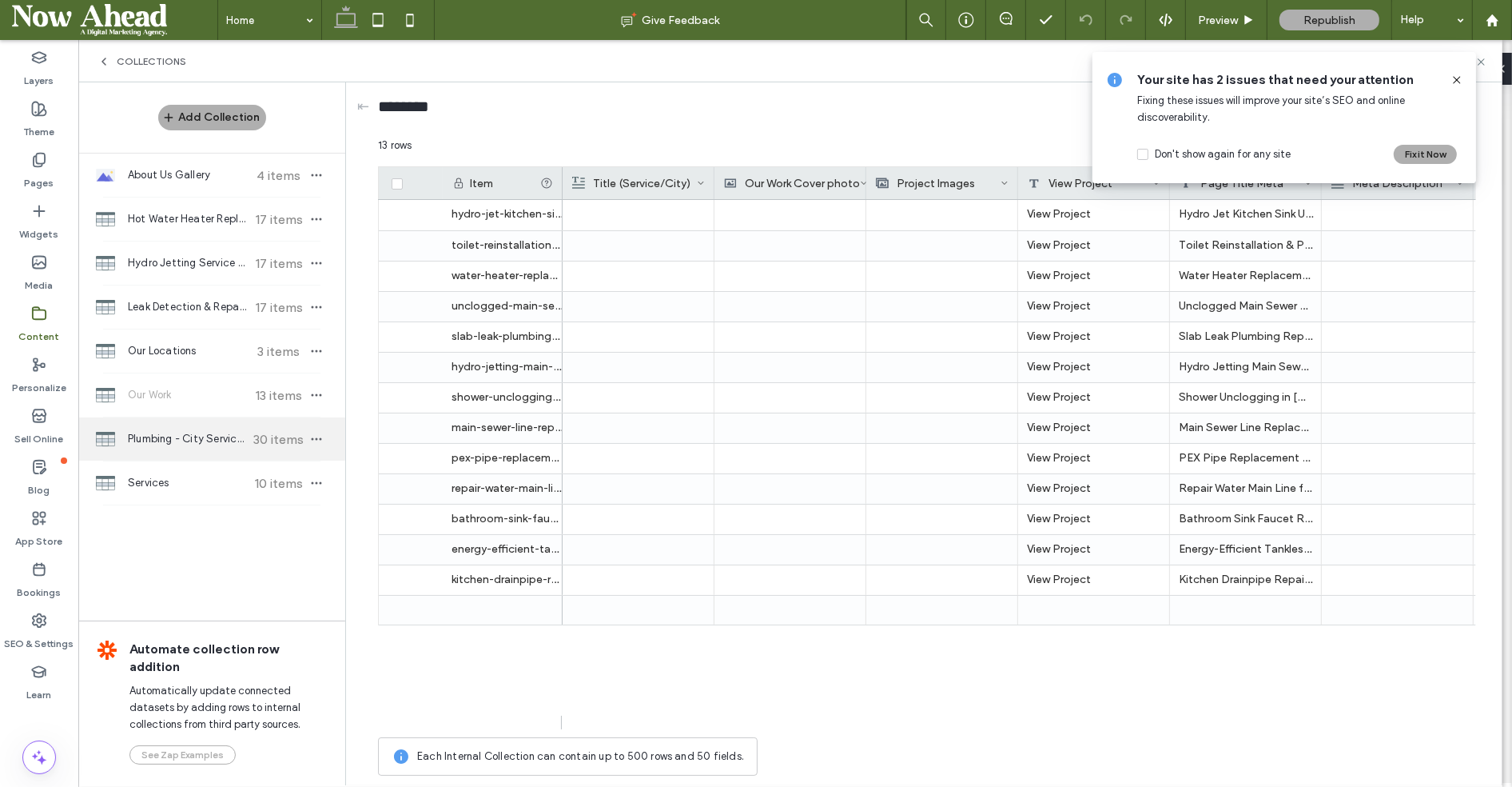
click at [153, 432] on span "Plumbing - City Service Areas Pages" at bounding box center [187, 438] width 119 height 16
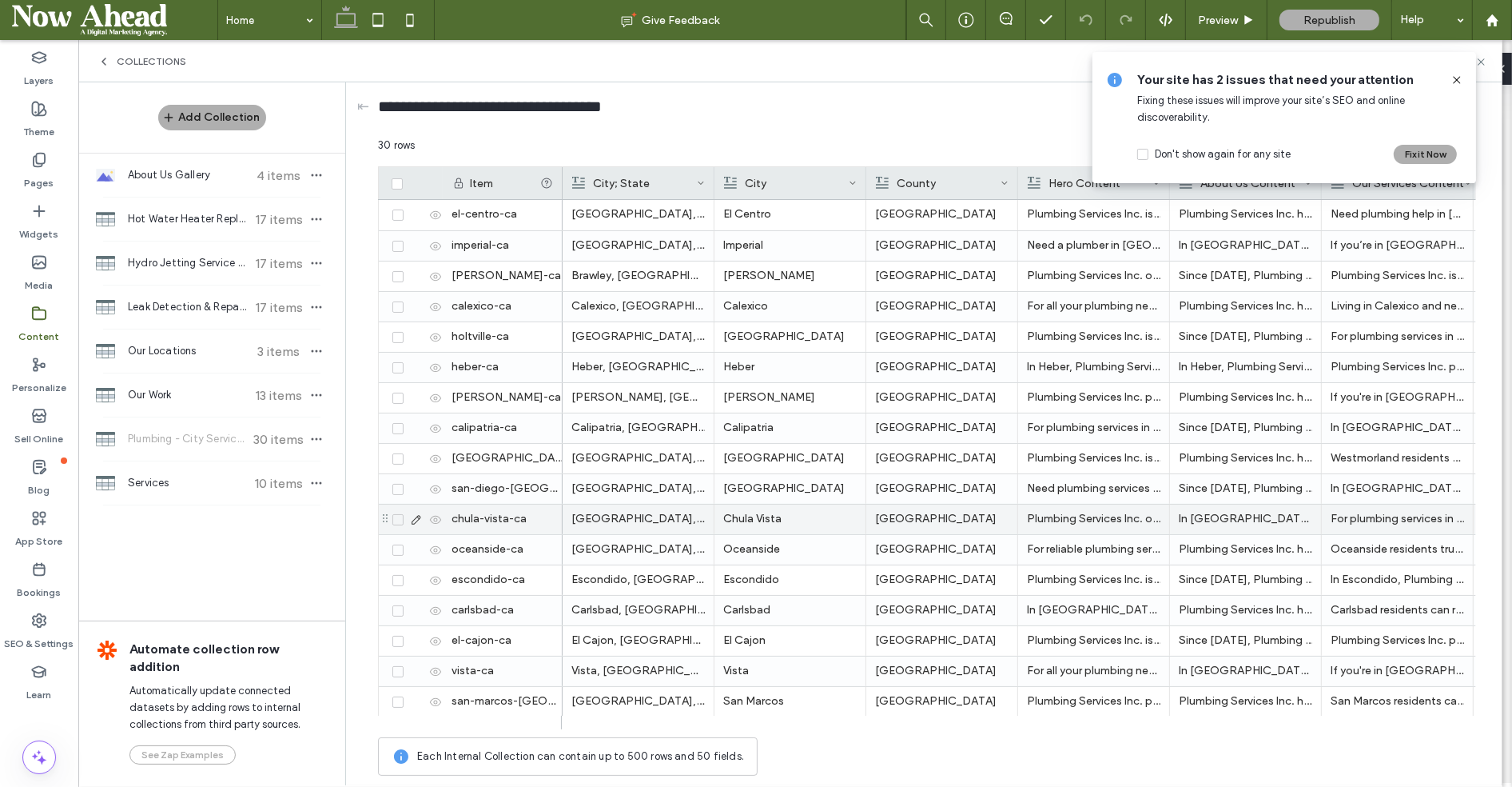
scroll to position [423, 0]
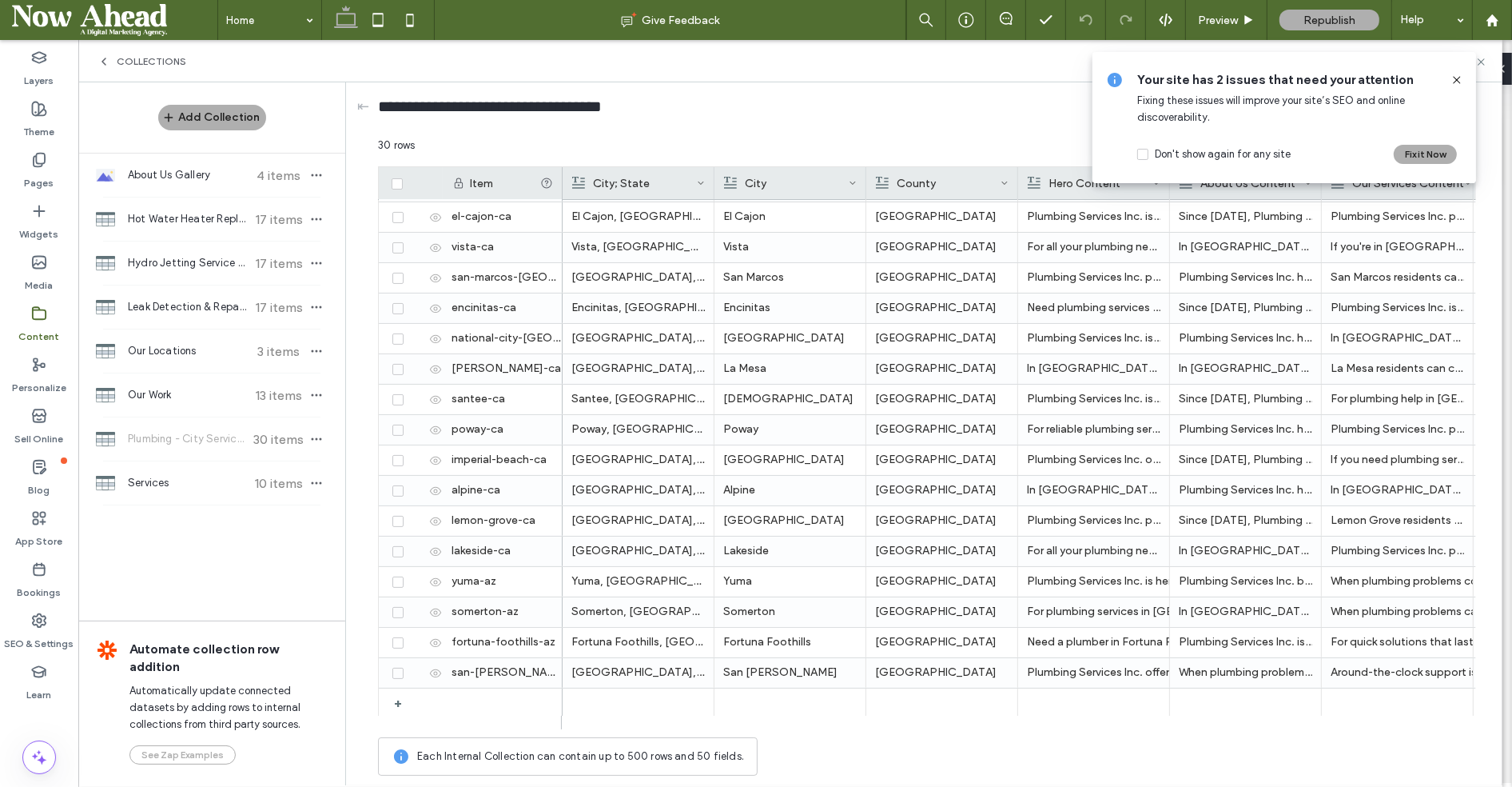
drag, startPoint x: 843, startPoint y: 730, endPoint x: 1000, endPoint y: 733, distance: 157.0
click at [999, 733] on div "30 rows Drag here to set row groups Drag here to set column labels Item City; S…" at bounding box center [927, 460] width 1099 height 646
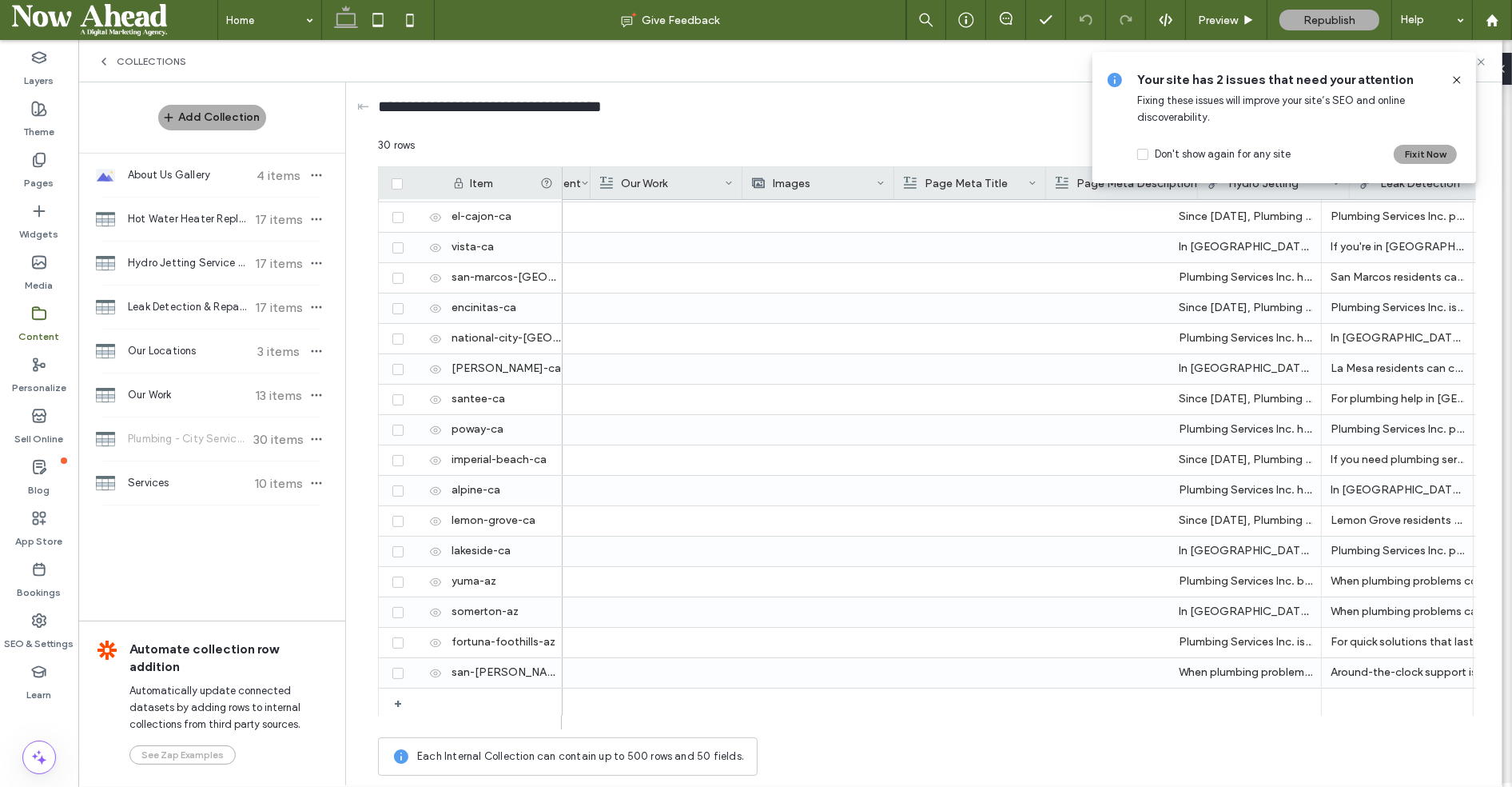
scroll to position [0, 884]
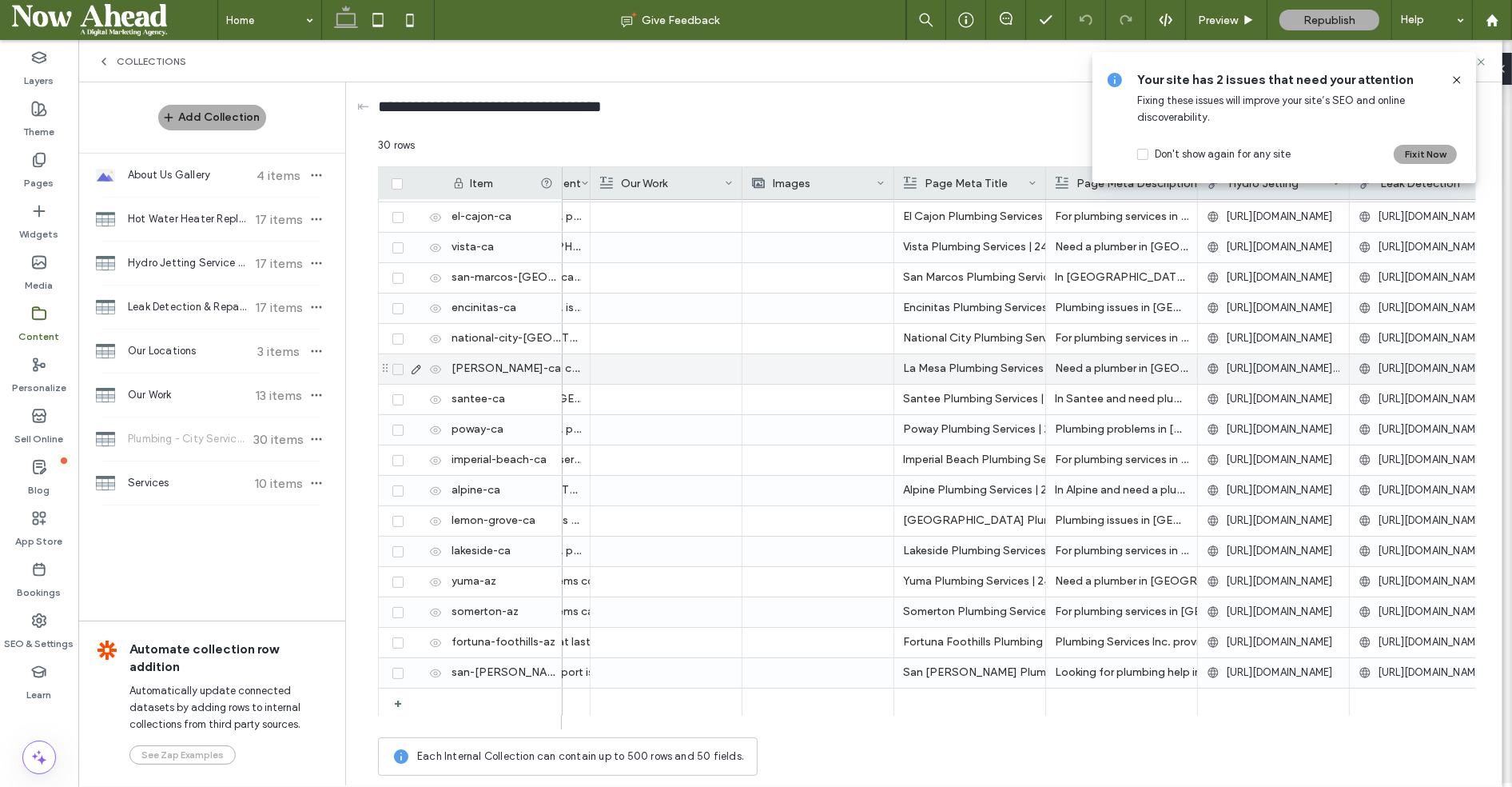
click at [958, 358] on div "La Mesa Plumbing Services | 24/7 | Plumbing Services Inc." at bounding box center [970, 368] width 134 height 29
click at [926, 111] on div "**********" at bounding box center [927, 110] width 1099 height 30
click at [1458, 86] on span at bounding box center [1457, 80] width 13 height 17
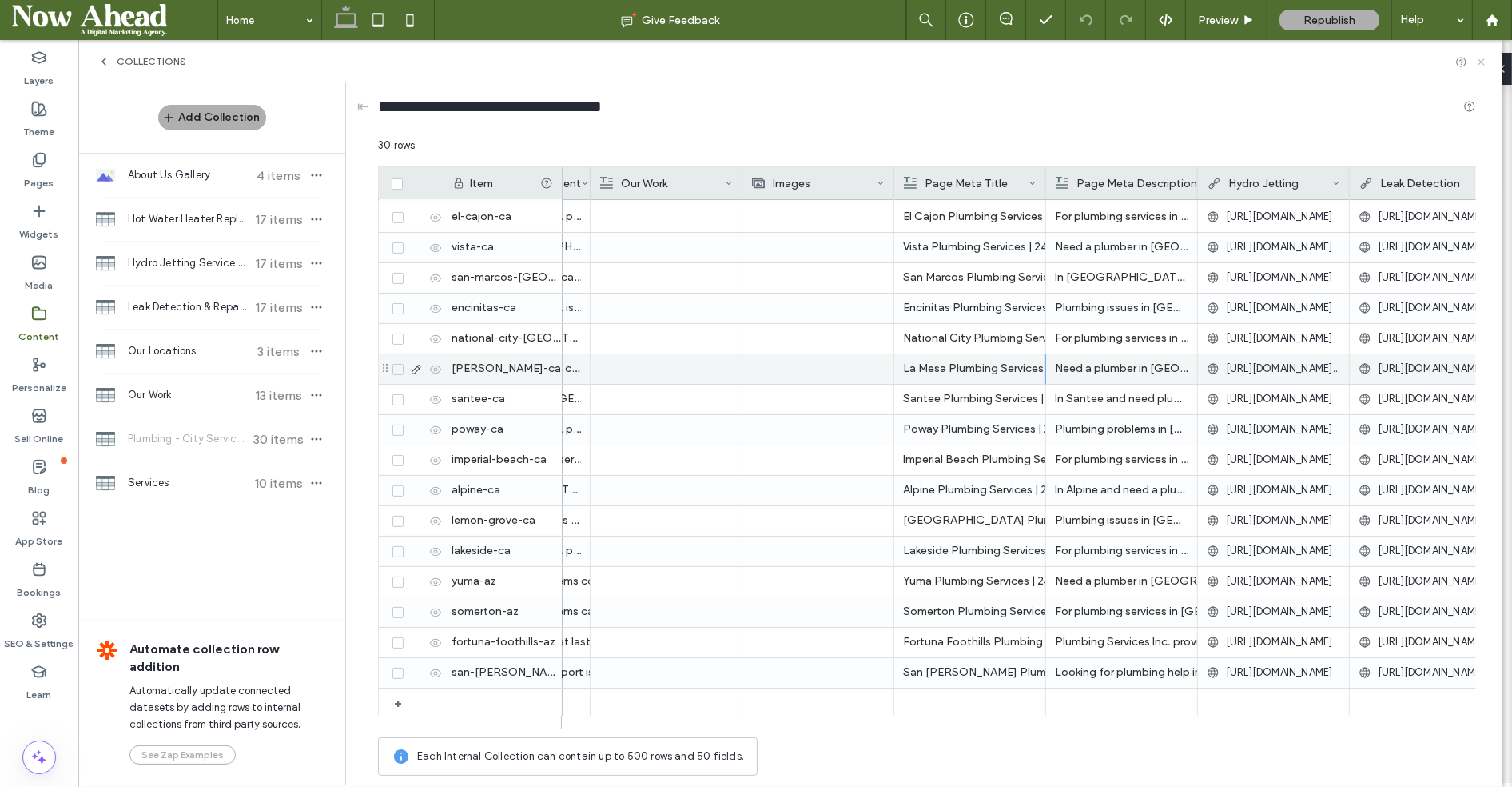
click at [1484, 57] on icon at bounding box center [1482, 62] width 12 height 12
